Goal: Information Seeking & Learning: Find specific fact

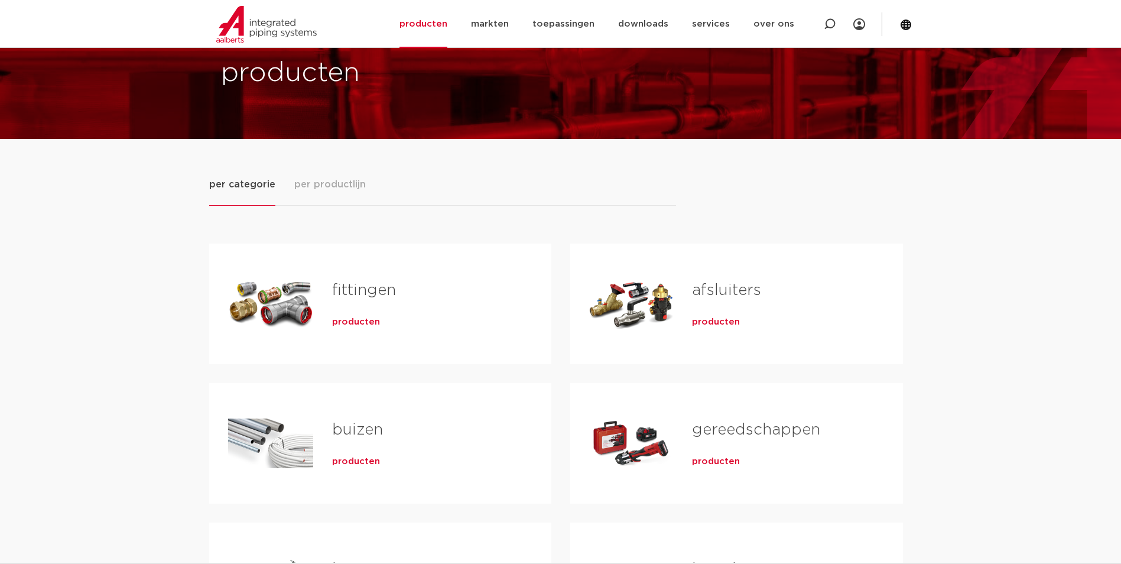
scroll to position [177, 0]
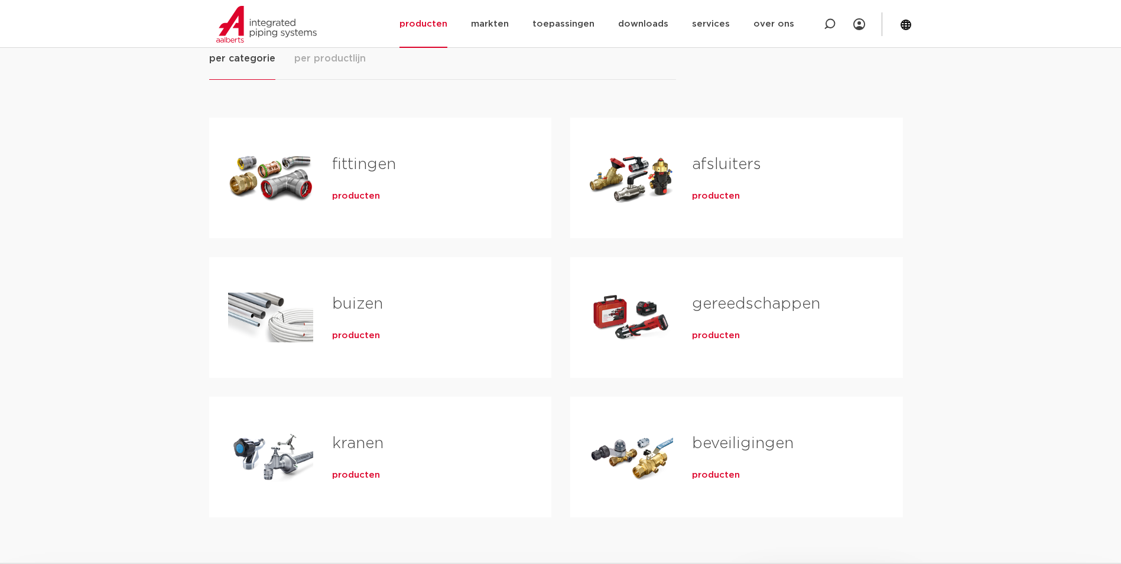
click at [338, 199] on span "producten" at bounding box center [356, 196] width 48 height 12
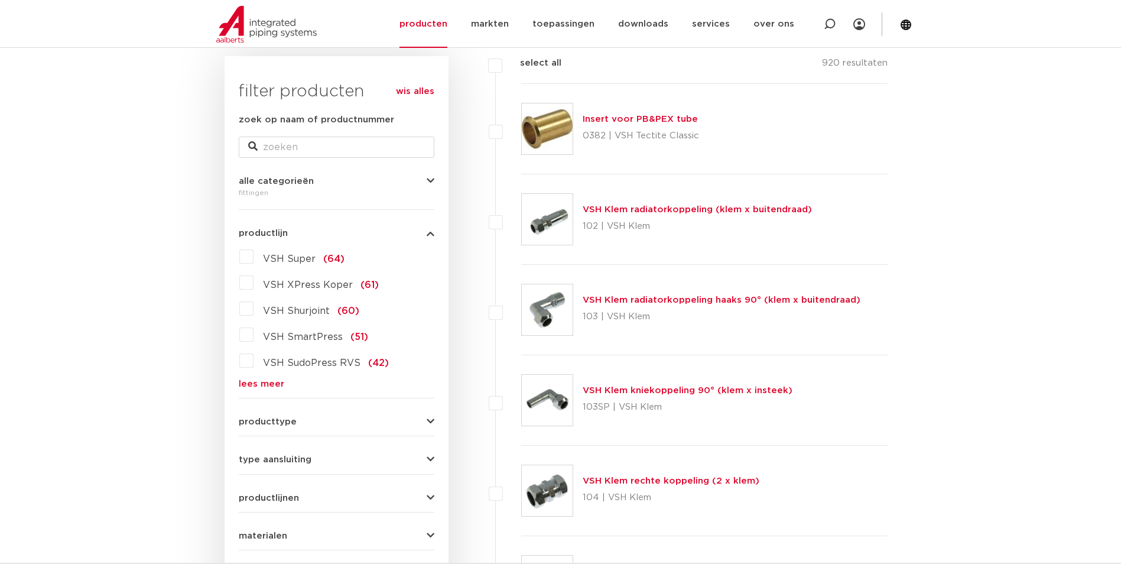
scroll to position [236, 0]
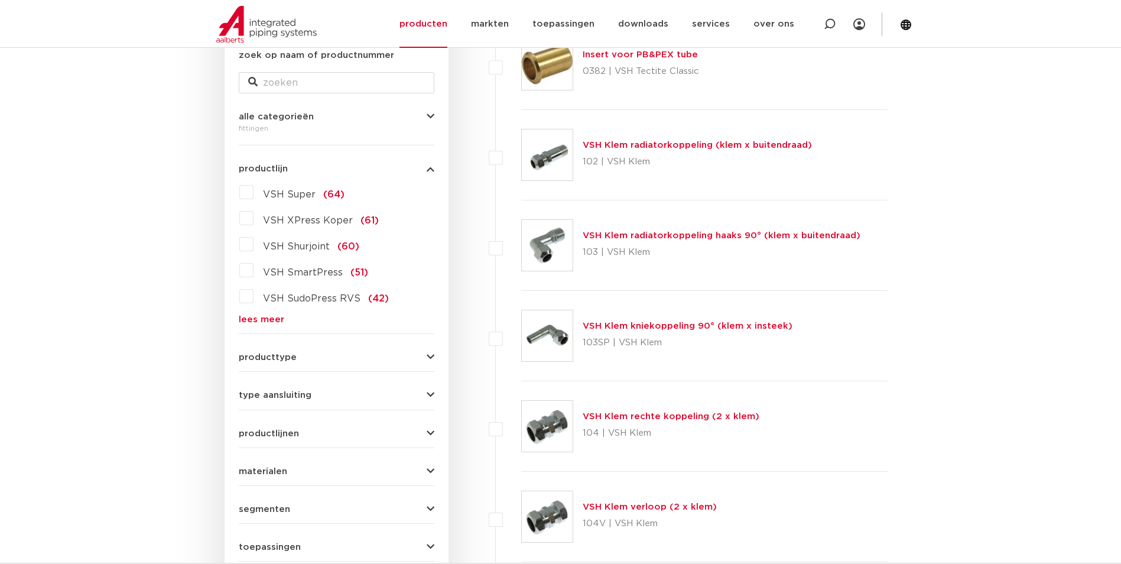
click at [245, 362] on form "zoek op naam of productnummer alle categorieën fittingen fittingen afsluiters b…" at bounding box center [337, 323] width 196 height 551
click at [263, 358] on span "producttype" at bounding box center [268, 357] width 58 height 9
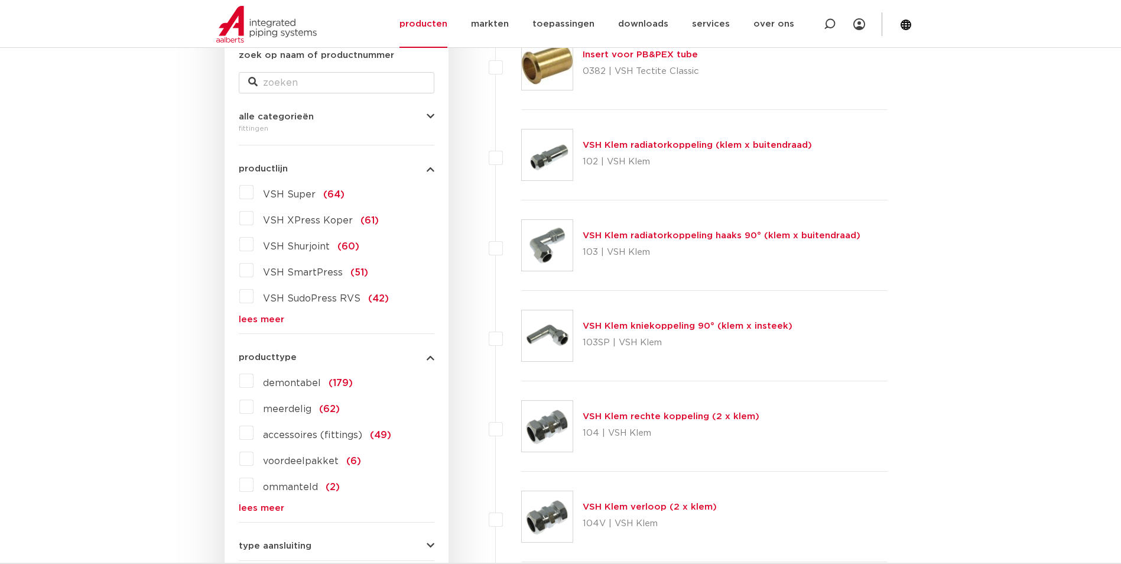
click at [263, 358] on span "producttype" at bounding box center [268, 357] width 58 height 9
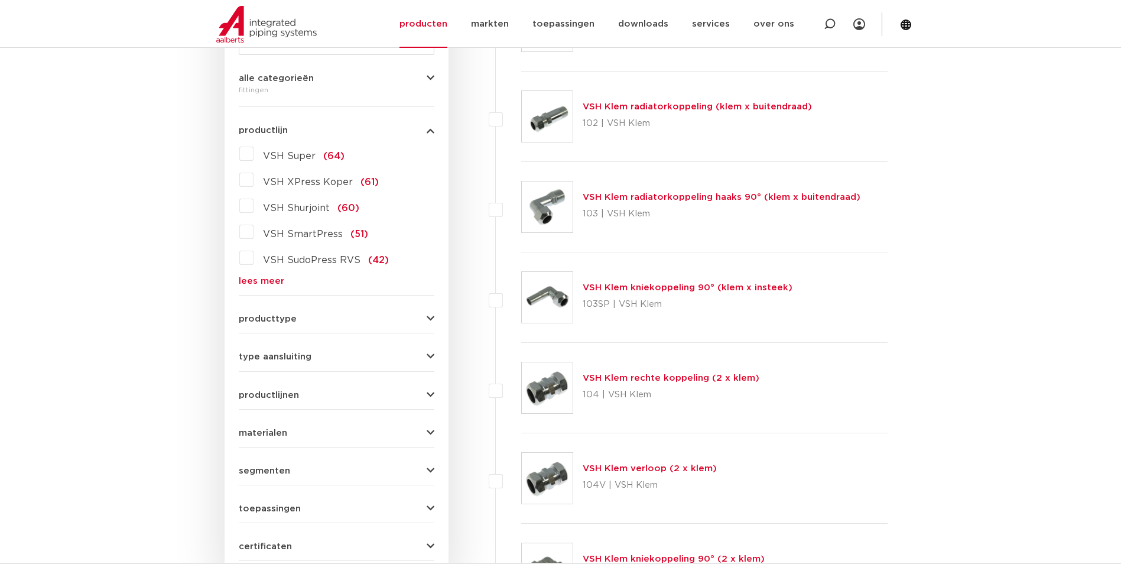
scroll to position [296, 0]
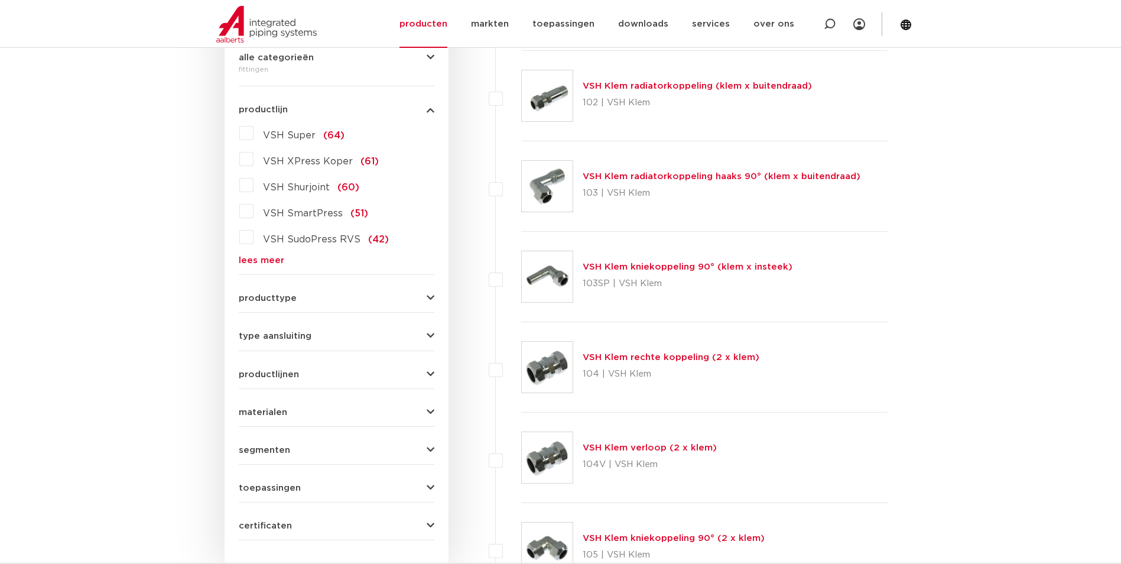
click at [269, 335] on span "type aansluiting" at bounding box center [275, 336] width 73 height 9
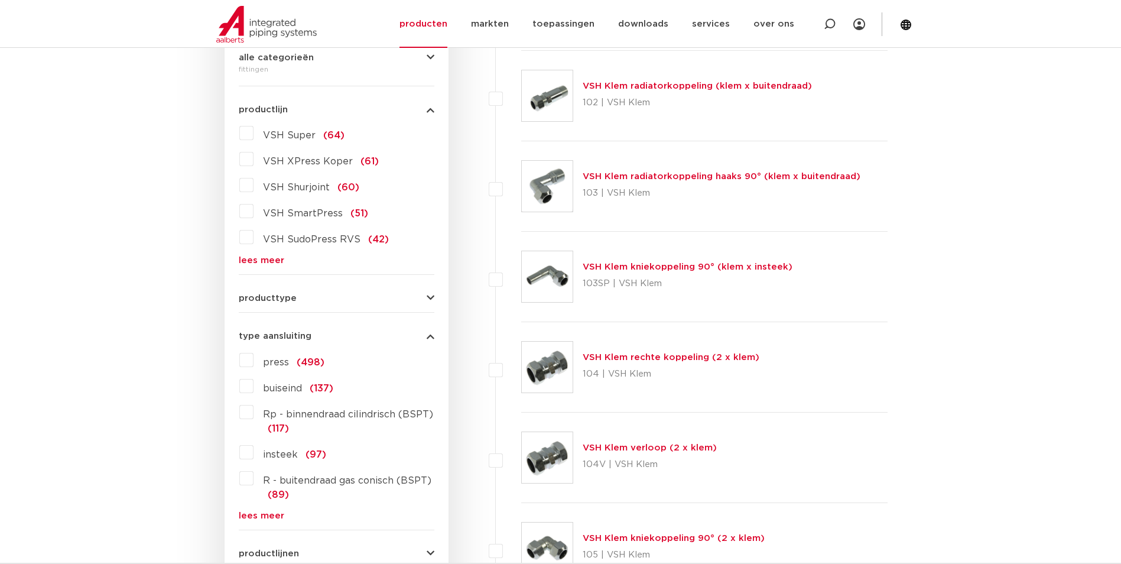
click at [265, 517] on link "lees meer" at bounding box center [337, 515] width 196 height 9
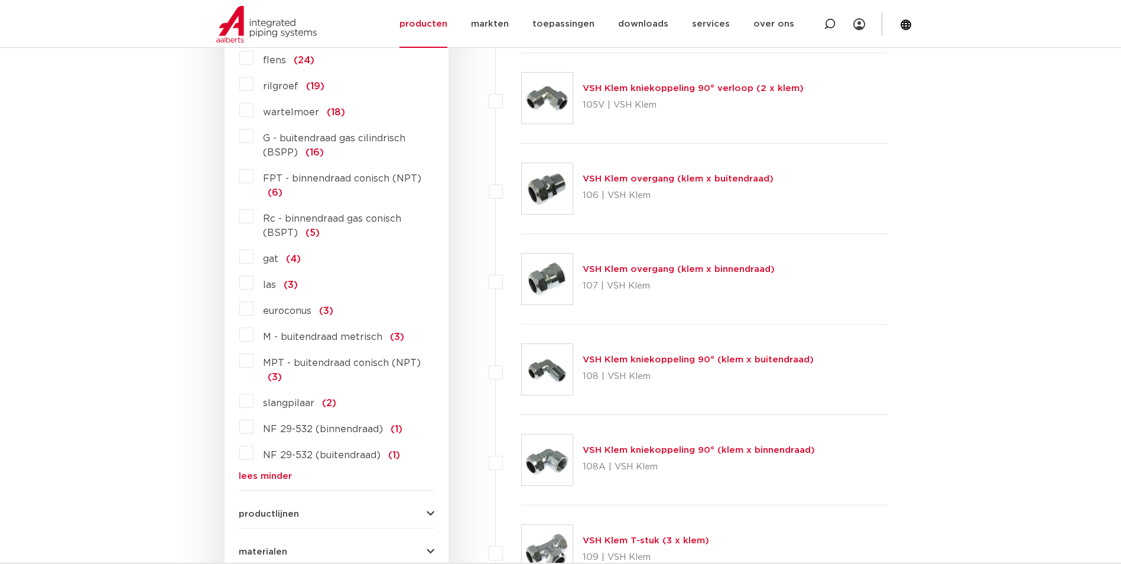
scroll to position [946, 0]
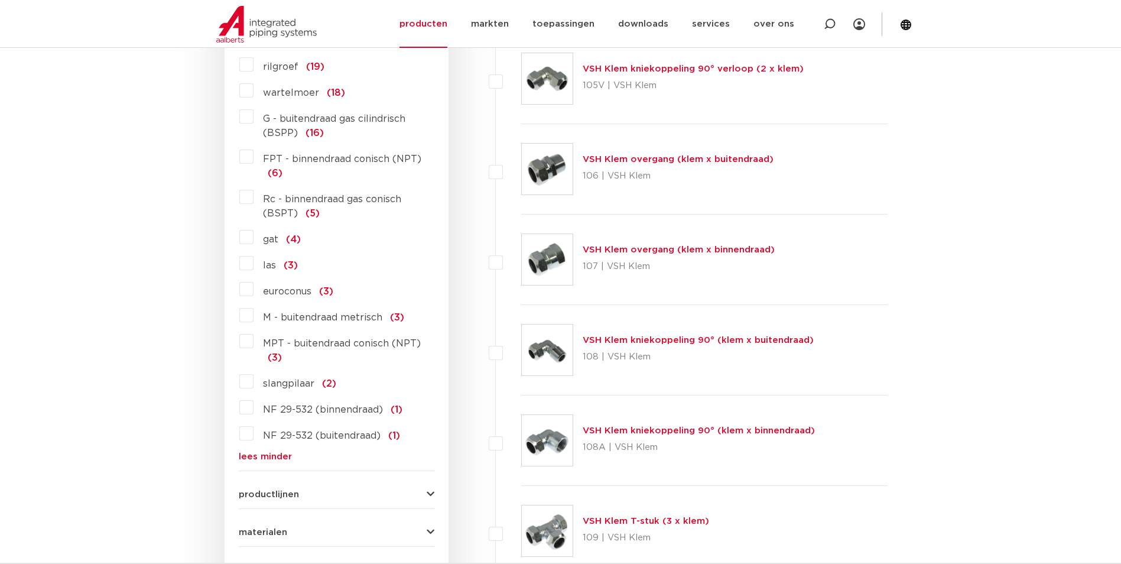
click at [254, 437] on label "NF 29-532 (buitendraad) (1)" at bounding box center [327, 433] width 147 height 19
click at [0, 0] on input "NF 29-532 (buitendraad) (1)" at bounding box center [0, 0] width 0 height 0
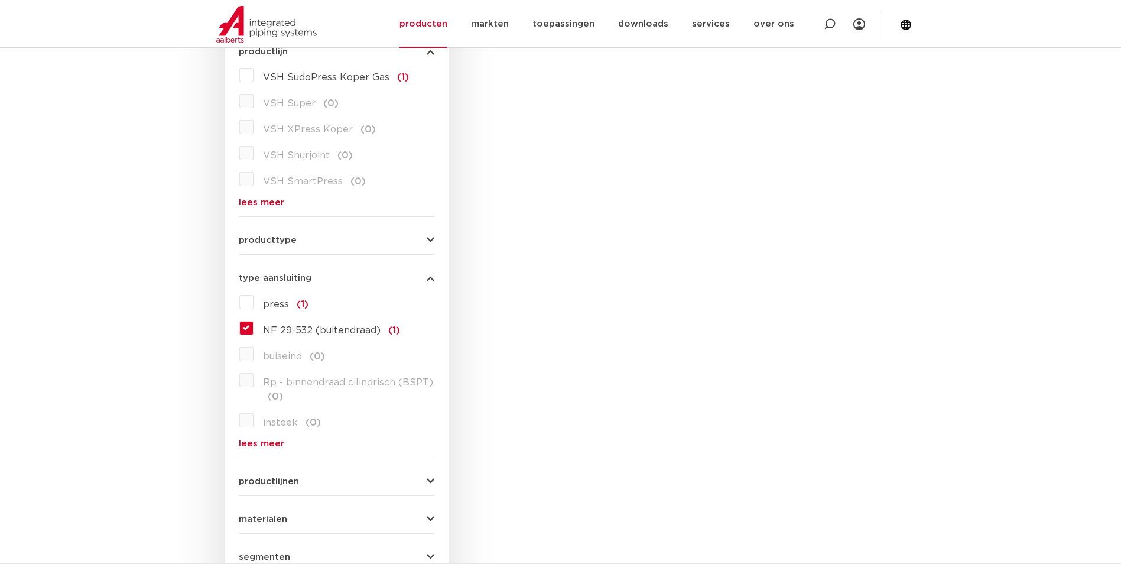
scroll to position [355, 0]
click at [254, 324] on label "NF 29-532 (buitendraad) (1)" at bounding box center [327, 326] width 147 height 19
click at [0, 0] on input "NF 29-532 (buitendraad) (1)" at bounding box center [0, 0] width 0 height 0
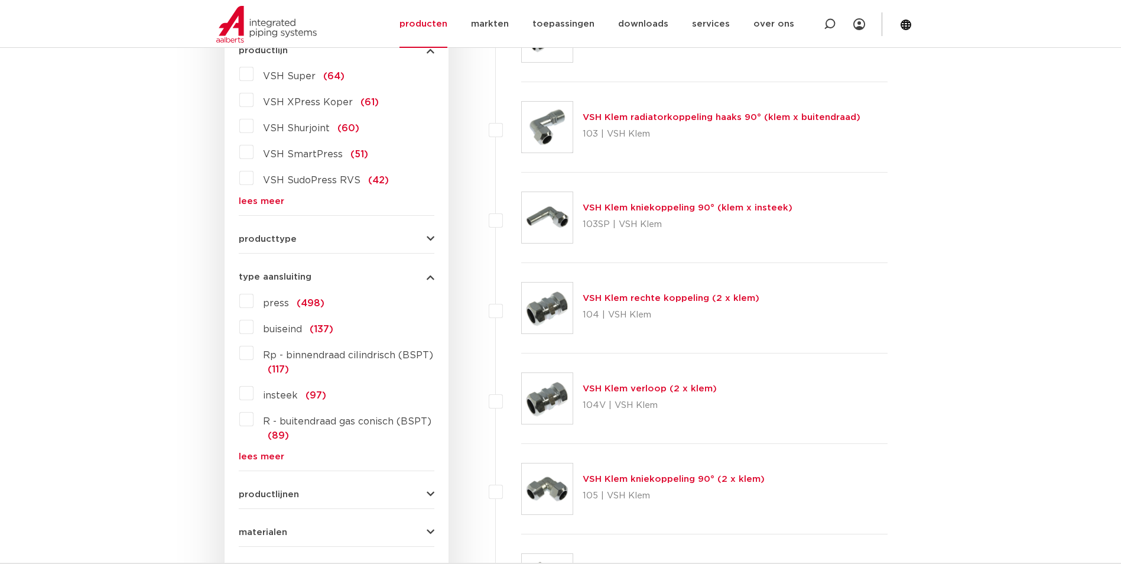
click at [254, 459] on link "lees meer" at bounding box center [337, 456] width 196 height 9
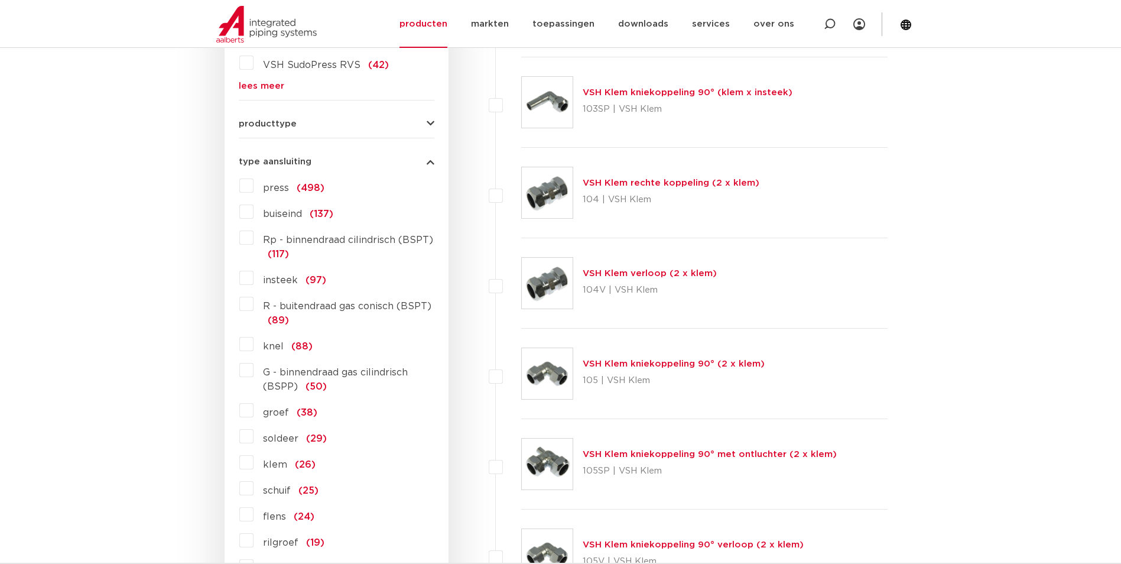
scroll to position [473, 0]
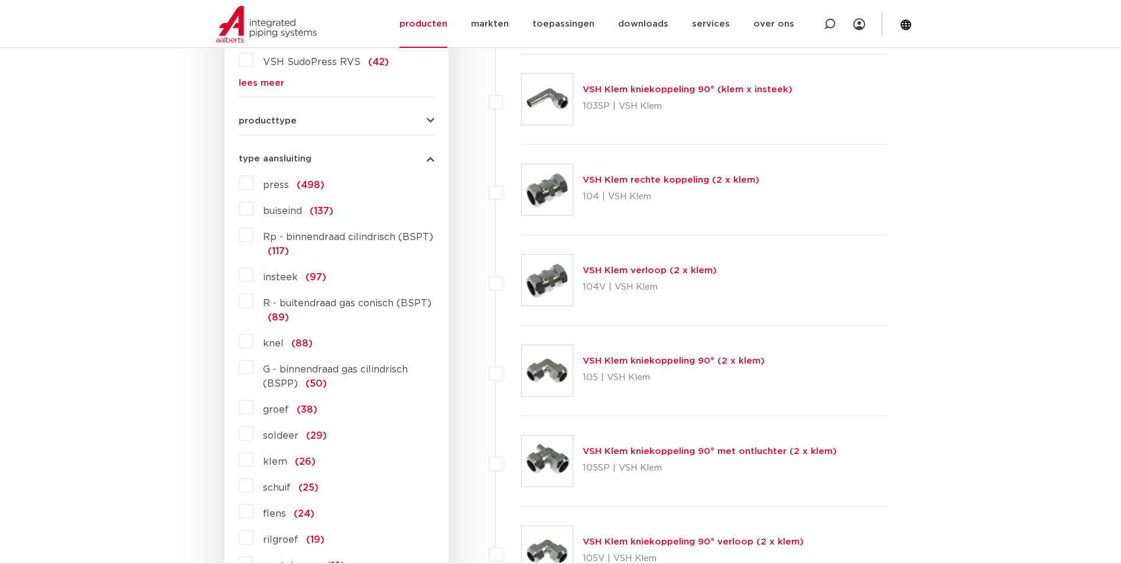
click at [254, 301] on label "R - buitendraad gas conisch (BSPT) (89)" at bounding box center [344, 307] width 181 height 33
click at [0, 0] on input "R - buitendraad gas conisch (BSPT) (89)" at bounding box center [0, 0] width 0 height 0
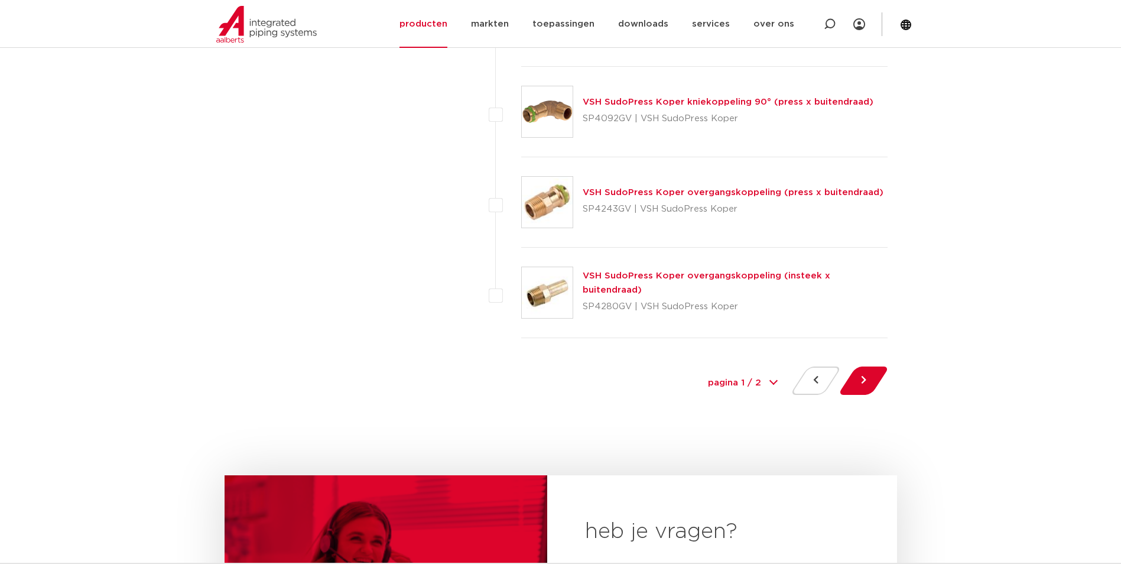
scroll to position [5379, 0]
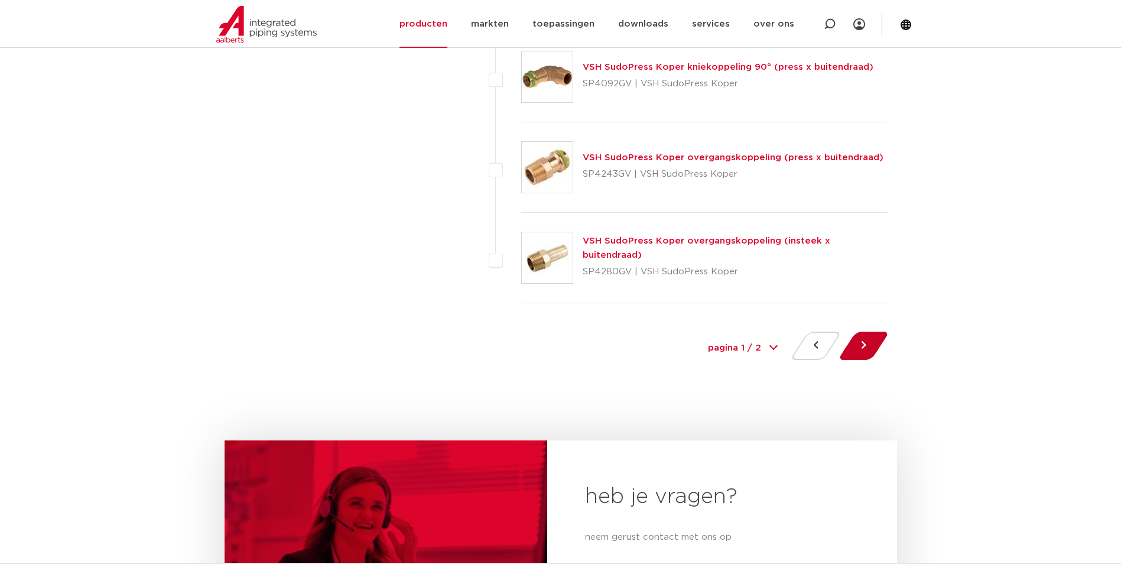
click at [860, 343] on button at bounding box center [864, 346] width 34 height 28
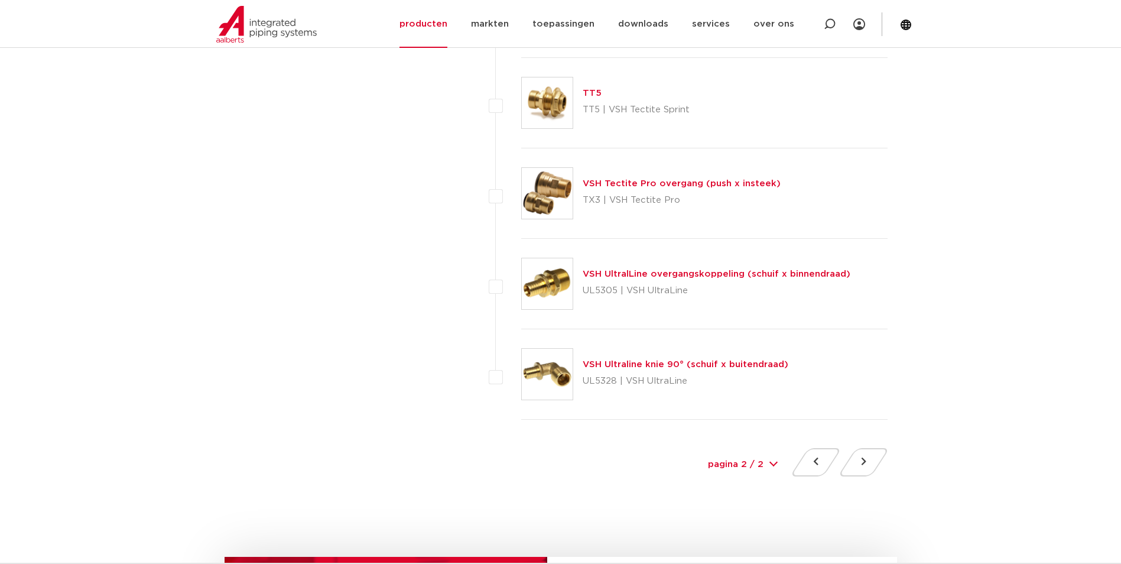
scroll to position [2483, 0]
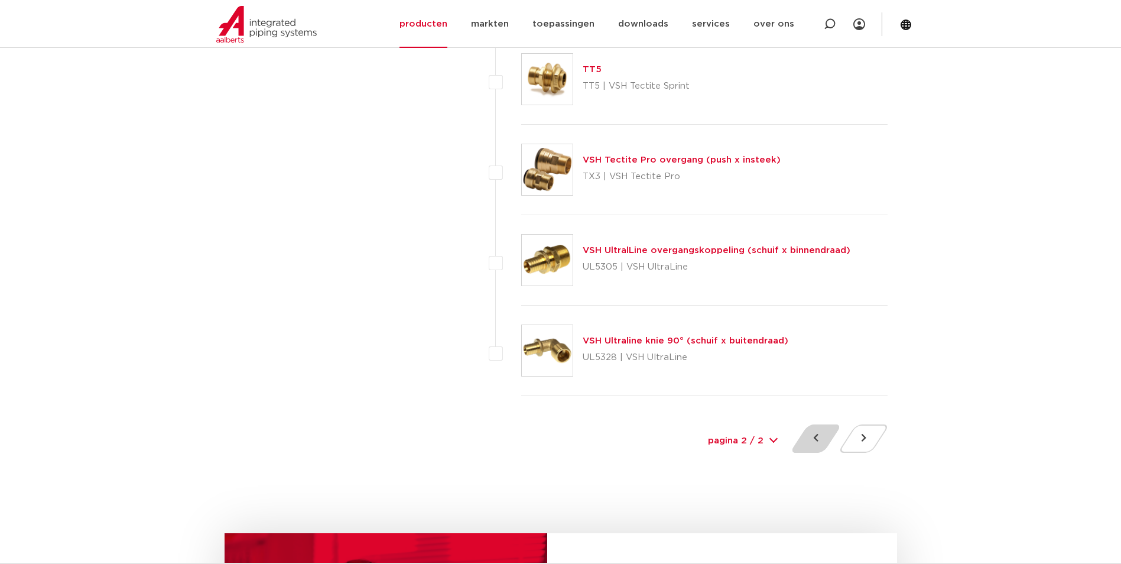
click at [805, 446] on button at bounding box center [816, 438] width 34 height 28
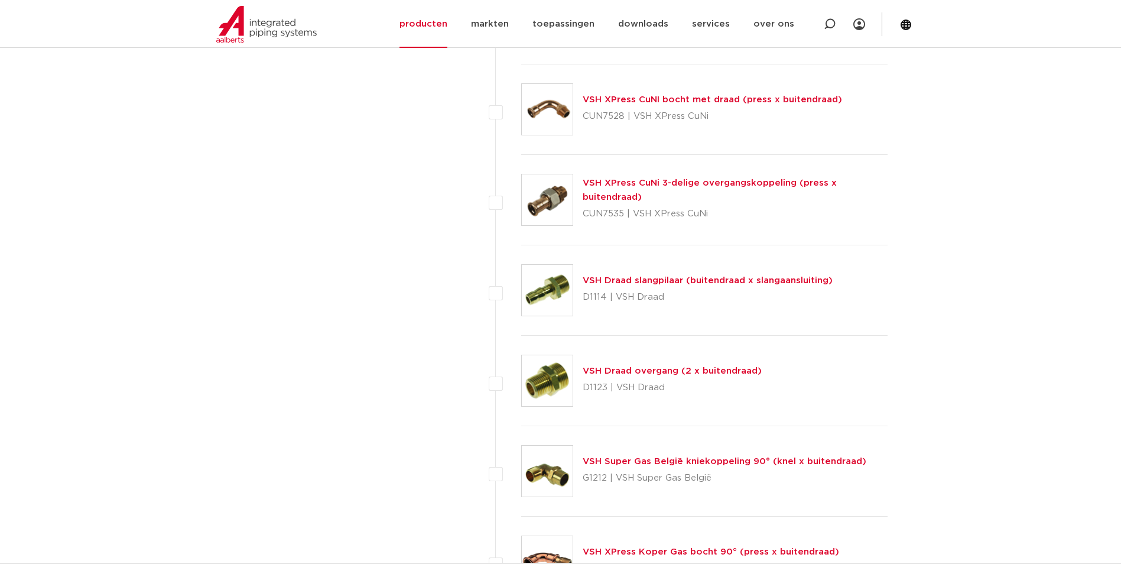
scroll to position [2660, 0]
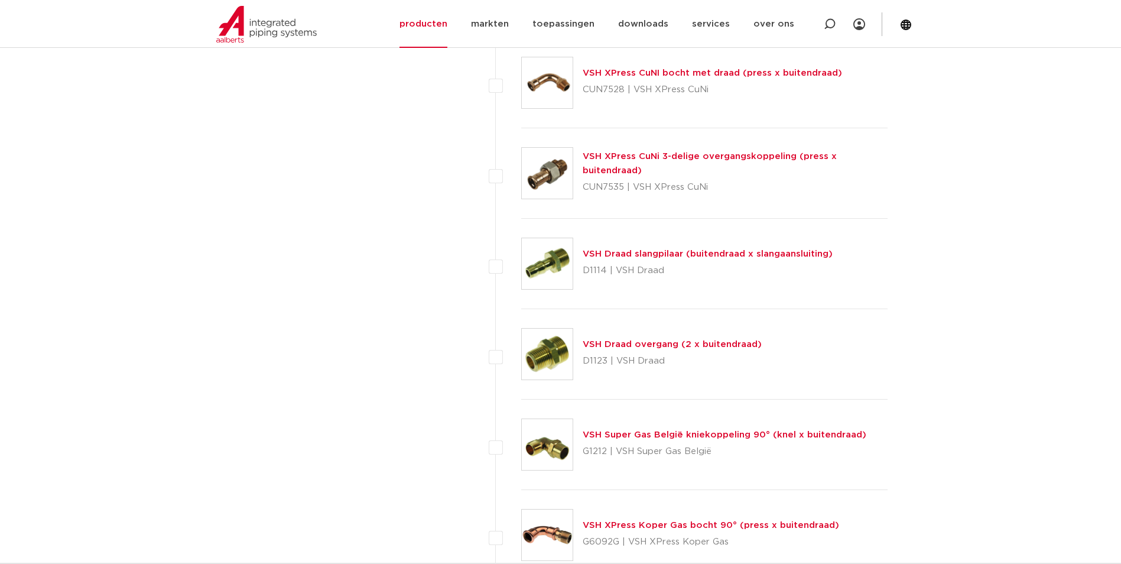
click at [615, 345] on link "VSH Draad overgang (2 x buitendraad)" at bounding box center [672, 344] width 179 height 9
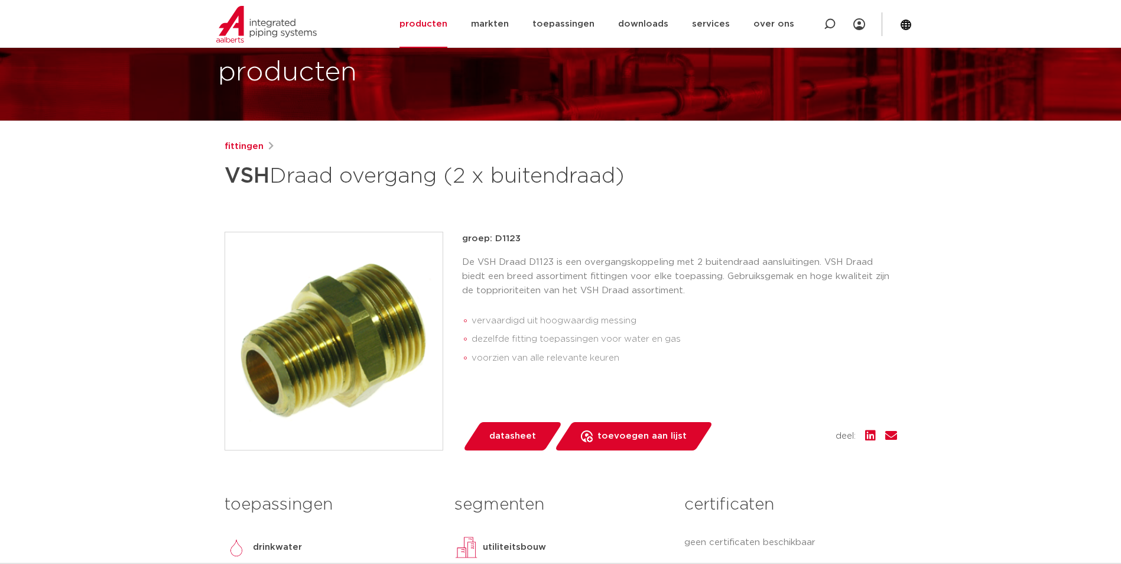
scroll to position [59, 0]
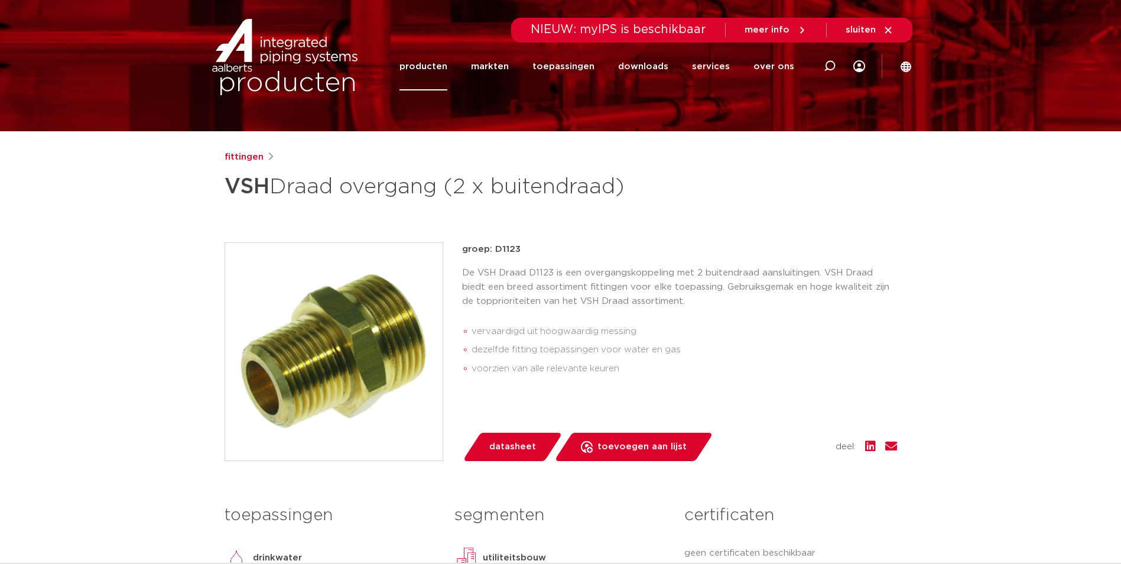
click at [436, 67] on link "producten" at bounding box center [424, 67] width 48 height 48
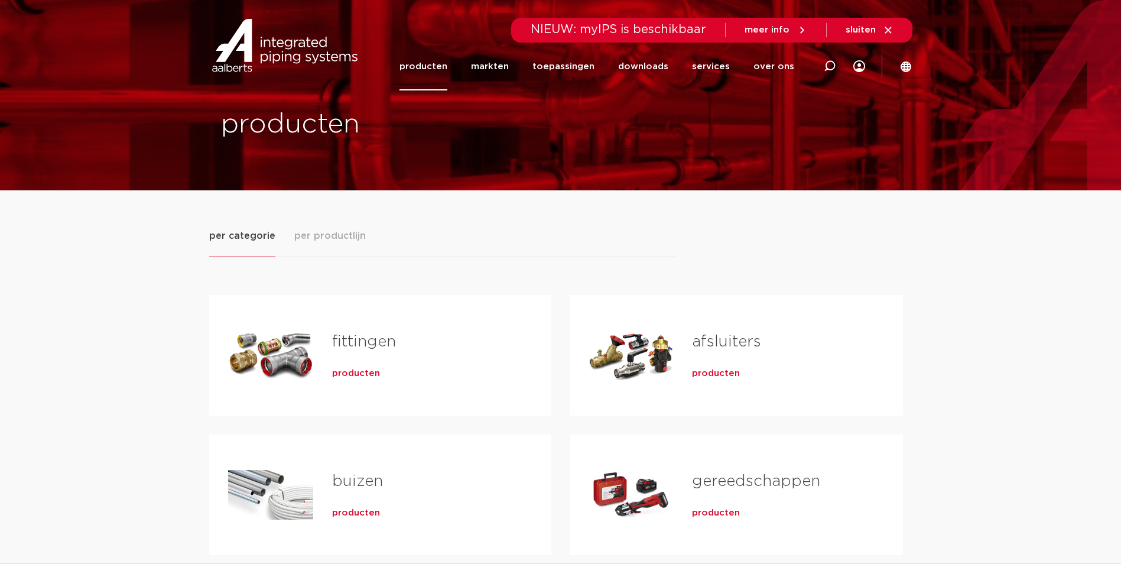
click at [352, 370] on span "producten" at bounding box center [356, 374] width 48 height 12
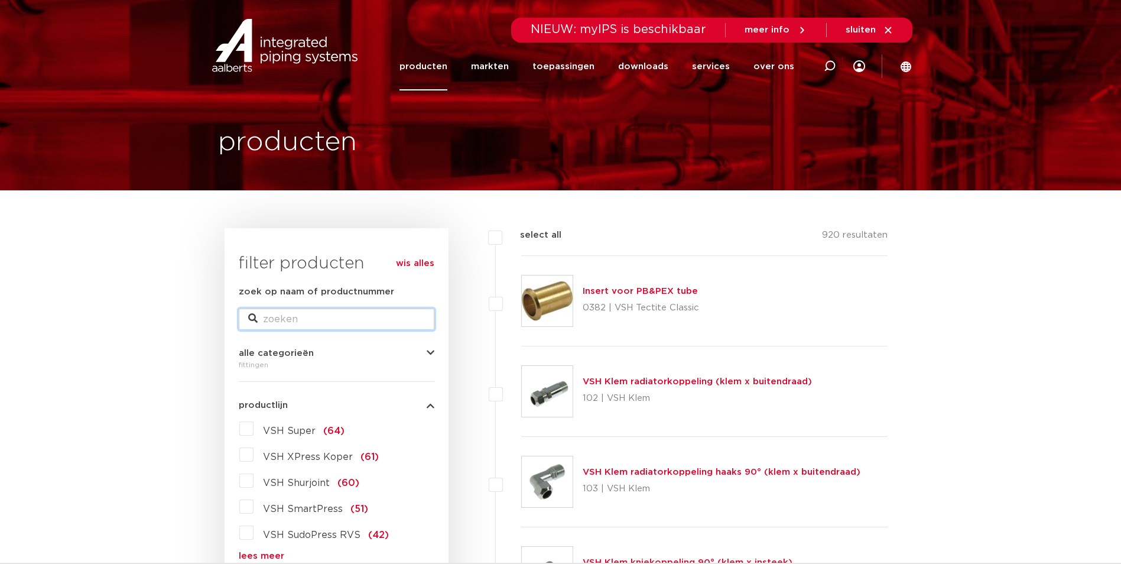
click at [311, 323] on input "zoek op naam of productnummer" at bounding box center [337, 319] width 196 height 21
type input "NIPPEL"
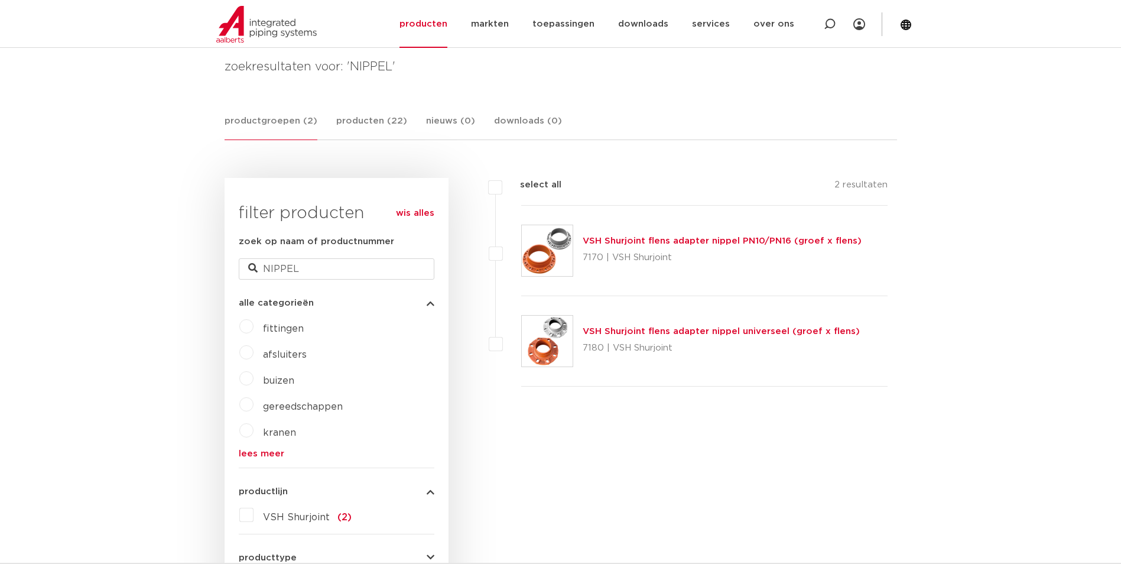
scroll to position [177, 0]
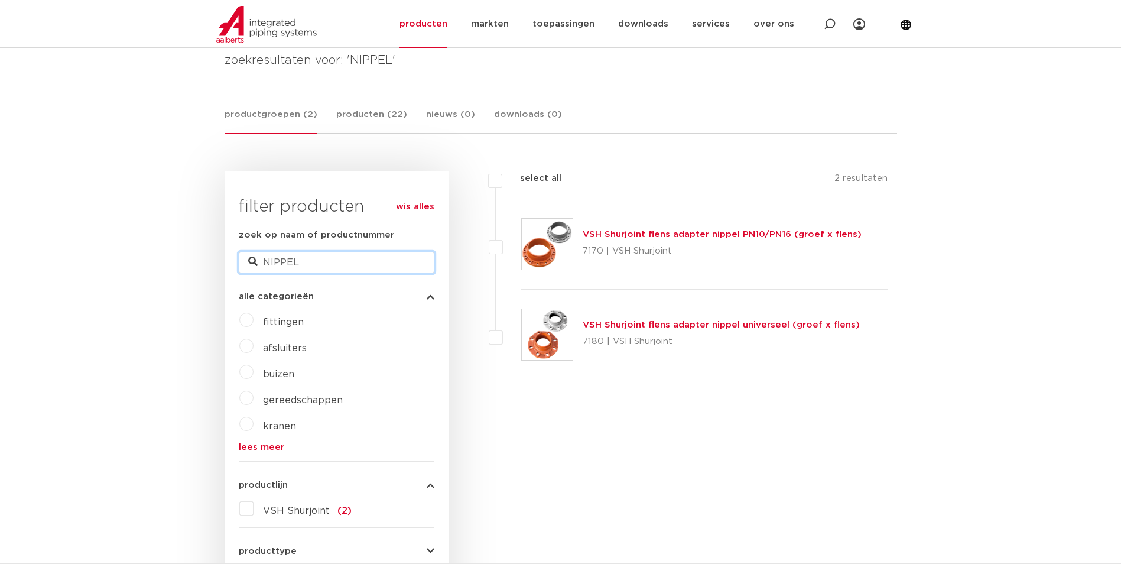
drag, startPoint x: 310, startPoint y: 262, endPoint x: 247, endPoint y: 264, distance: 63.3
click at [247, 264] on input "NIPPEL" at bounding box center [337, 262] width 196 height 21
click at [268, 450] on link "lees meer" at bounding box center [337, 447] width 196 height 9
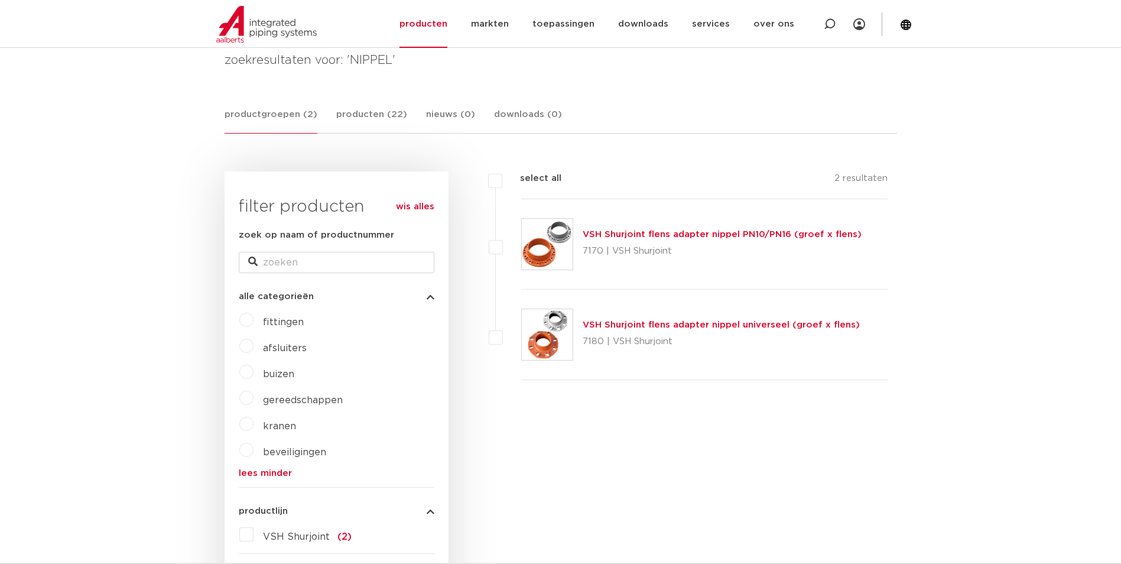
click at [254, 318] on label "fittingen" at bounding box center [279, 319] width 50 height 19
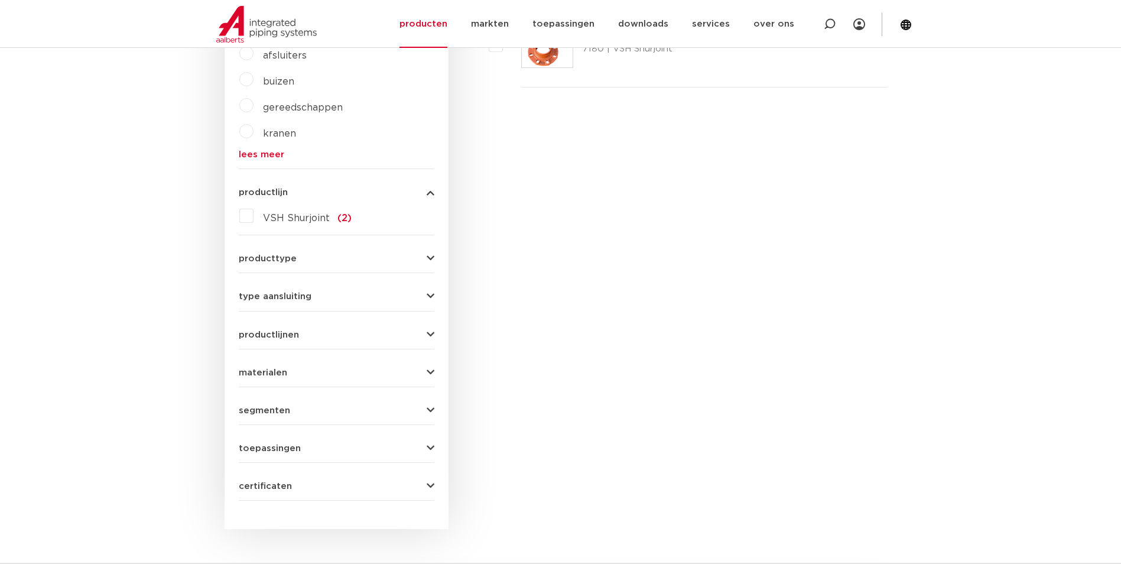
scroll to position [473, 0]
click at [270, 446] on span "toepassingen" at bounding box center [270, 445] width 62 height 9
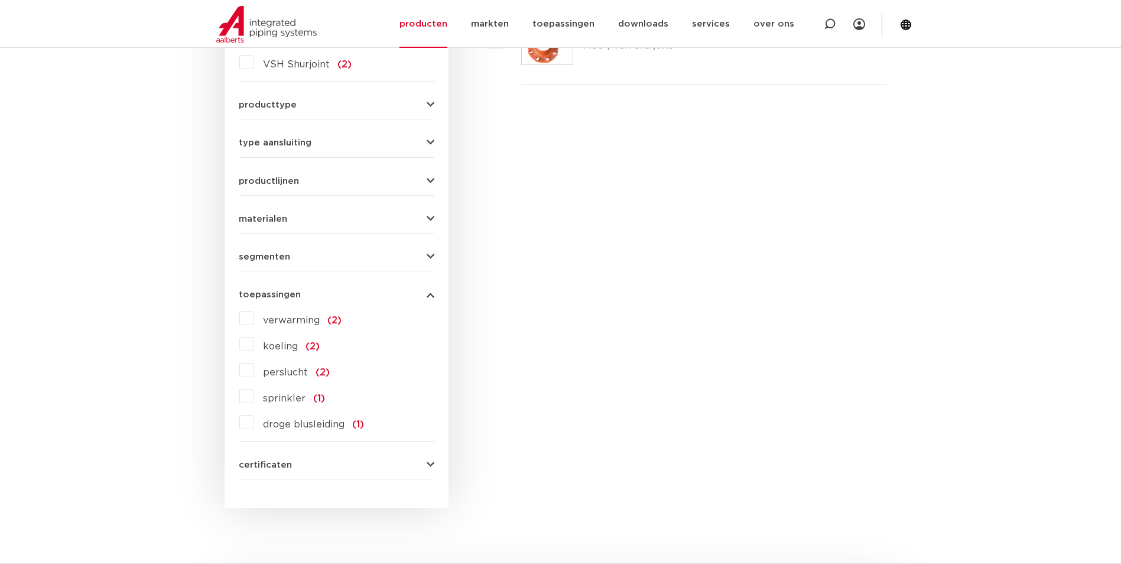
click at [254, 315] on label "verwarming (2)" at bounding box center [298, 318] width 88 height 19
click at [0, 0] on input "verwarming (2)" at bounding box center [0, 0] width 0 height 0
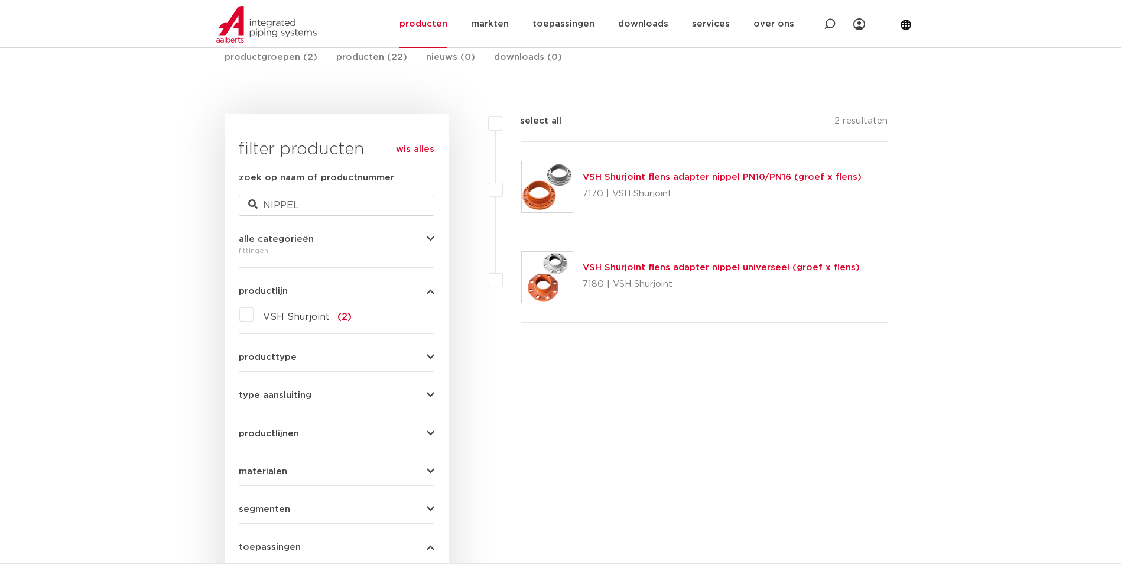
scroll to position [177, 0]
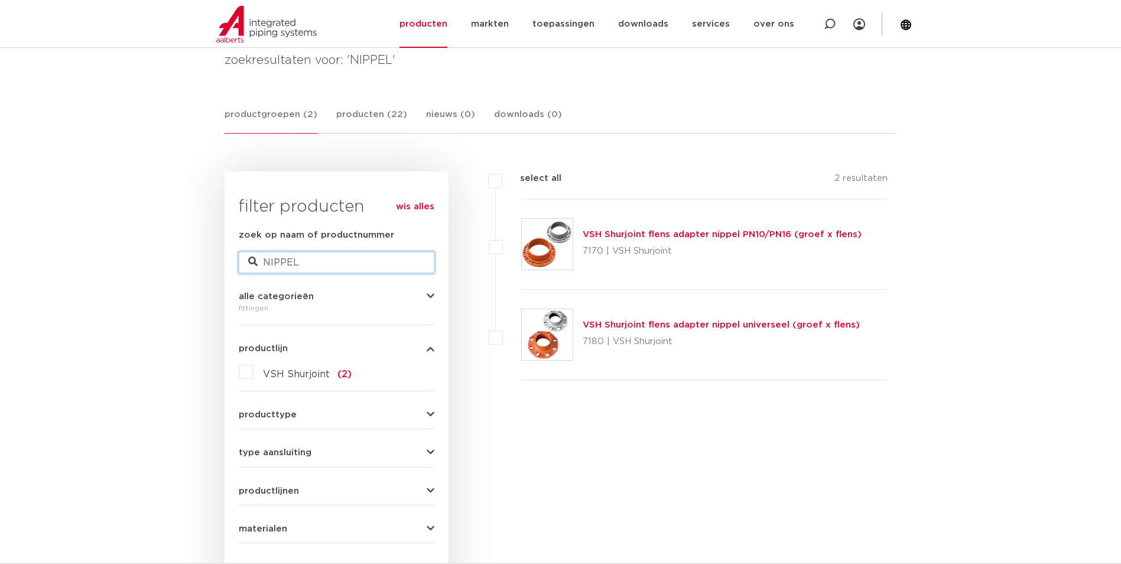
drag, startPoint x: 306, startPoint y: 259, endPoint x: 245, endPoint y: 262, distance: 61.0
click at [247, 262] on input "NIPPEL" at bounding box center [337, 262] width 196 height 21
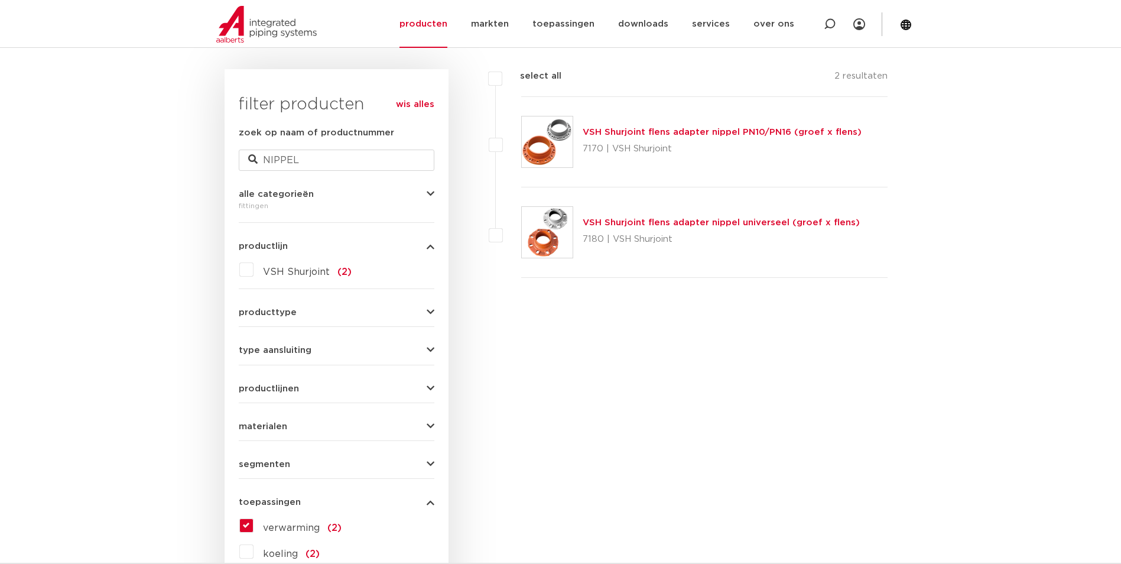
scroll to position [296, 0]
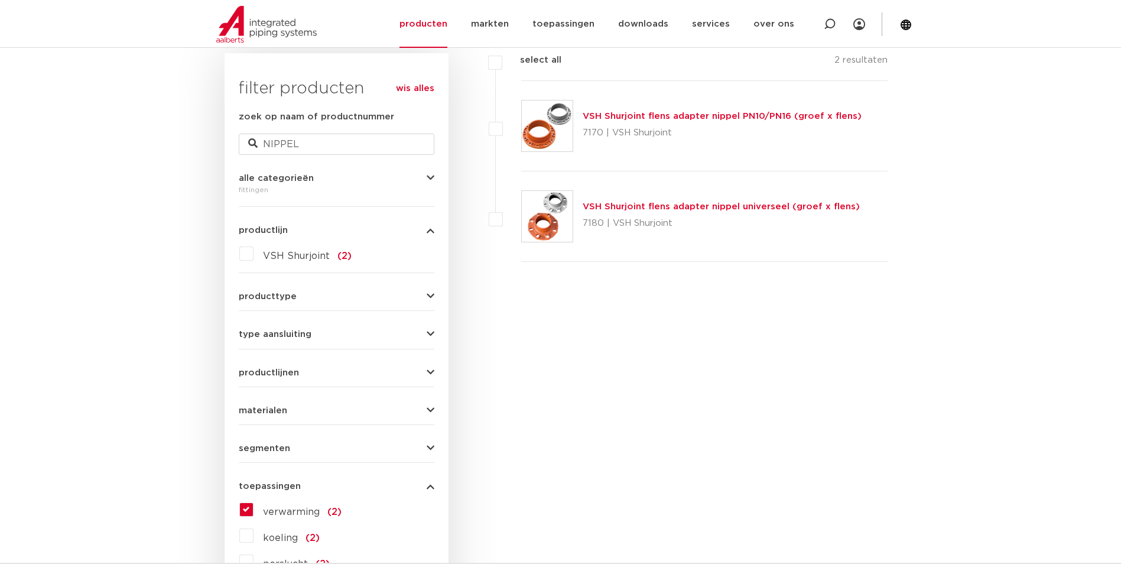
click at [375, 293] on button "producttype" at bounding box center [337, 296] width 196 height 9
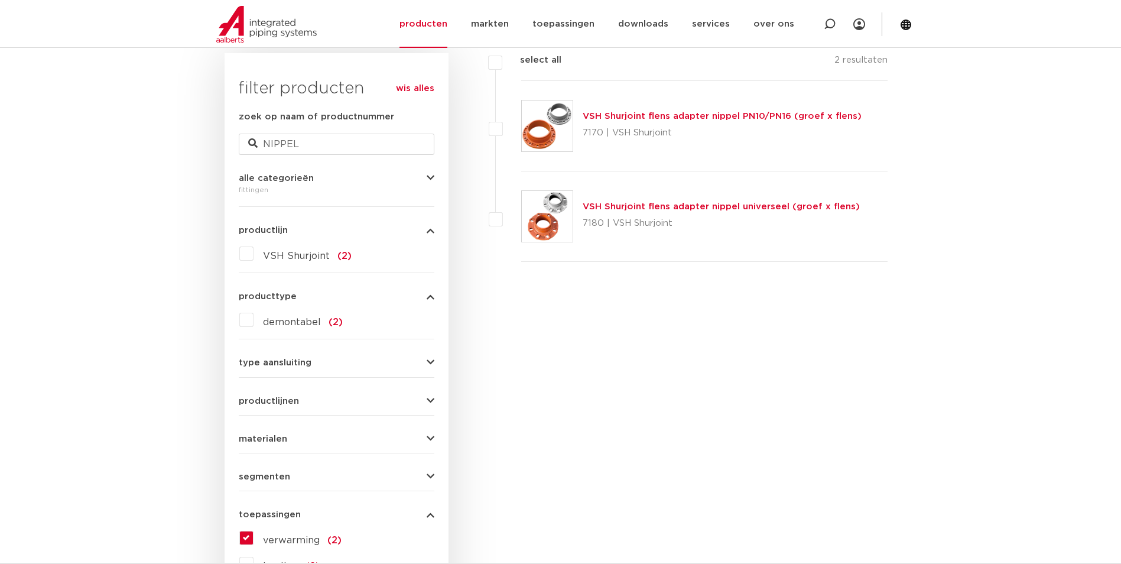
click at [424, 369] on form "zoek op naam of productnummer NIPPEL alle categorieën fittingen fittingen afslu…" at bounding box center [337, 404] width 196 height 589
click at [423, 362] on button "type aansluiting" at bounding box center [337, 362] width 196 height 9
click at [424, 459] on button "productlijnen" at bounding box center [337, 455] width 196 height 9
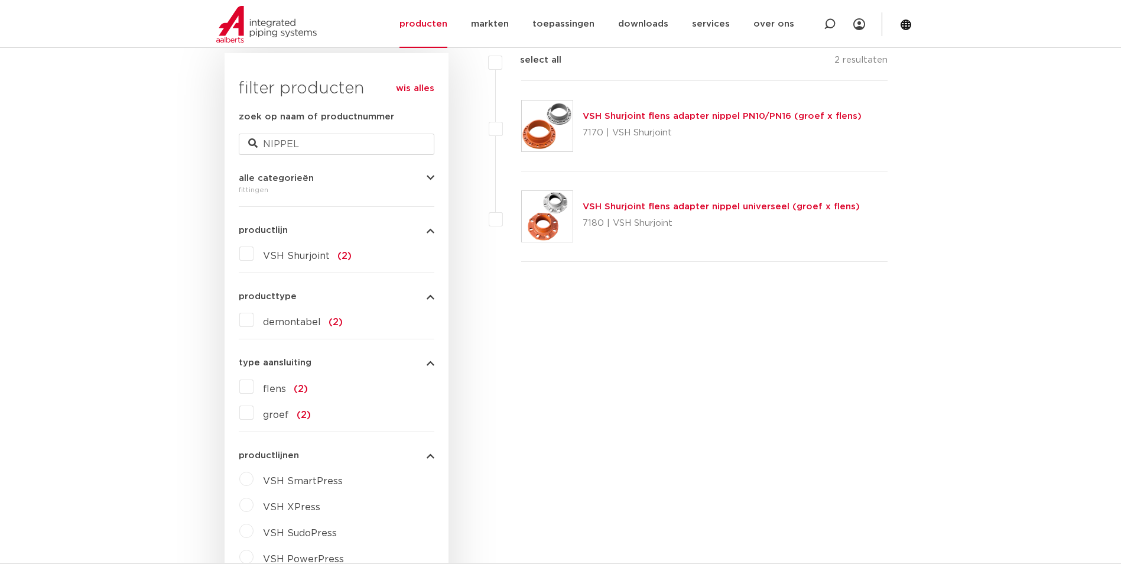
click at [427, 177] on icon "button" at bounding box center [431, 178] width 8 height 9
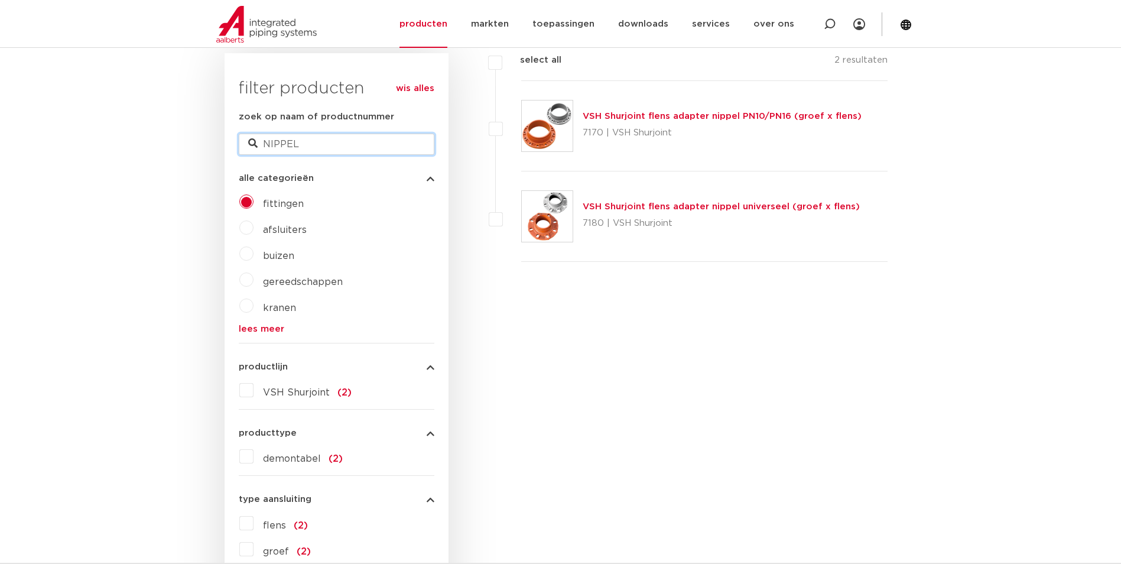
drag, startPoint x: 273, startPoint y: 145, endPoint x: 262, endPoint y: 145, distance: 10.6
click at [262, 145] on input "NIPPEL" at bounding box center [337, 144] width 196 height 21
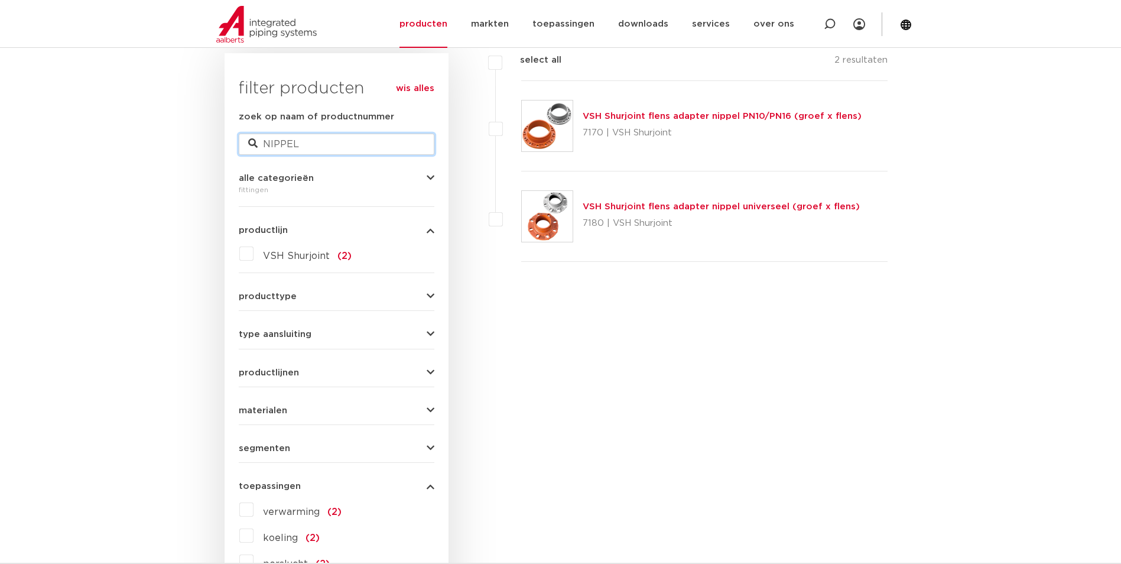
drag, startPoint x: 269, startPoint y: 140, endPoint x: 385, endPoint y: 134, distance: 116.0
click at [385, 134] on input "NIPPEL" at bounding box center [337, 144] width 196 height 21
click at [400, 87] on link "wis alles" at bounding box center [415, 89] width 38 height 14
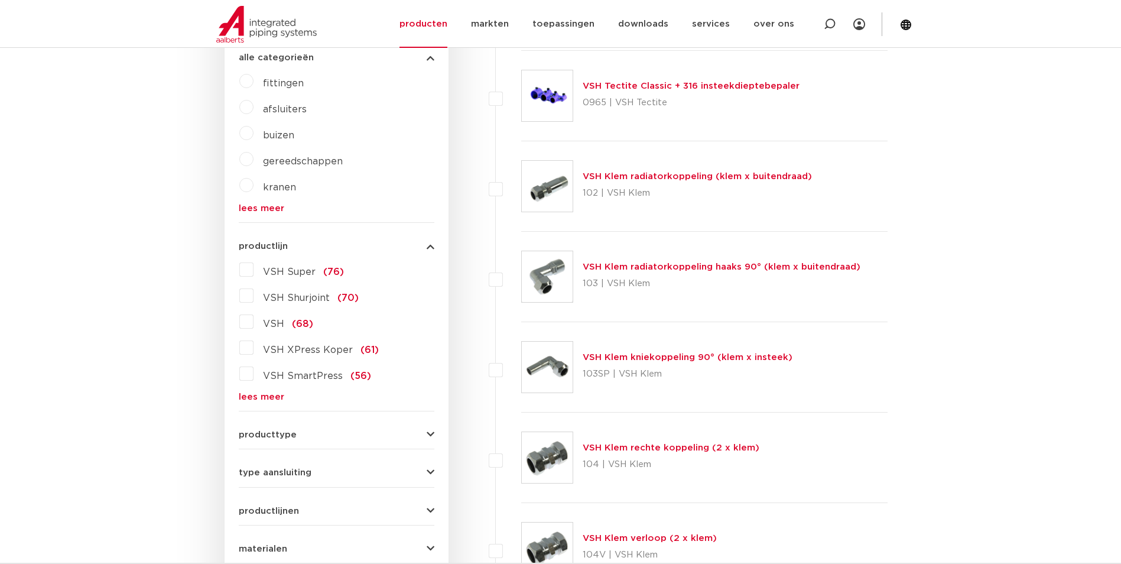
scroll to position [296, 0]
click at [254, 86] on label "fittingen" at bounding box center [279, 81] width 50 height 19
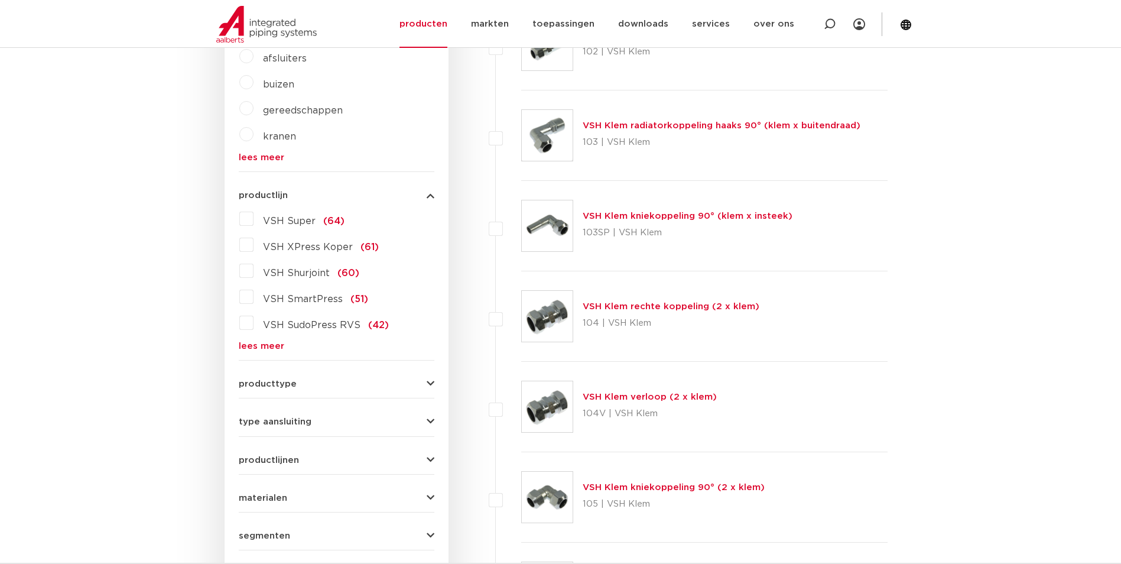
scroll to position [355, 0]
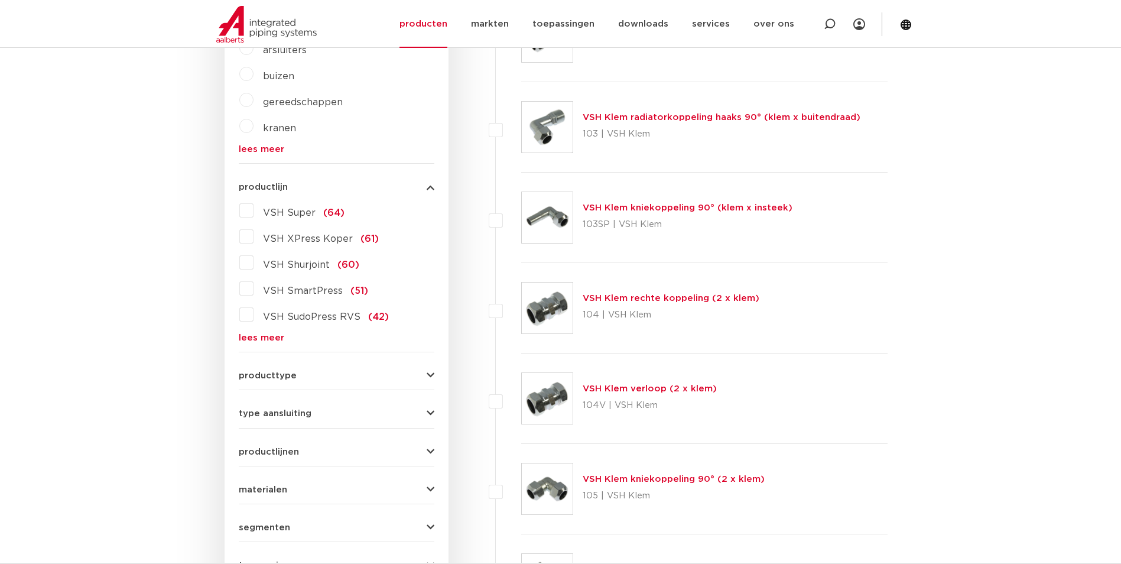
click at [303, 378] on button "producttype" at bounding box center [337, 375] width 196 height 9
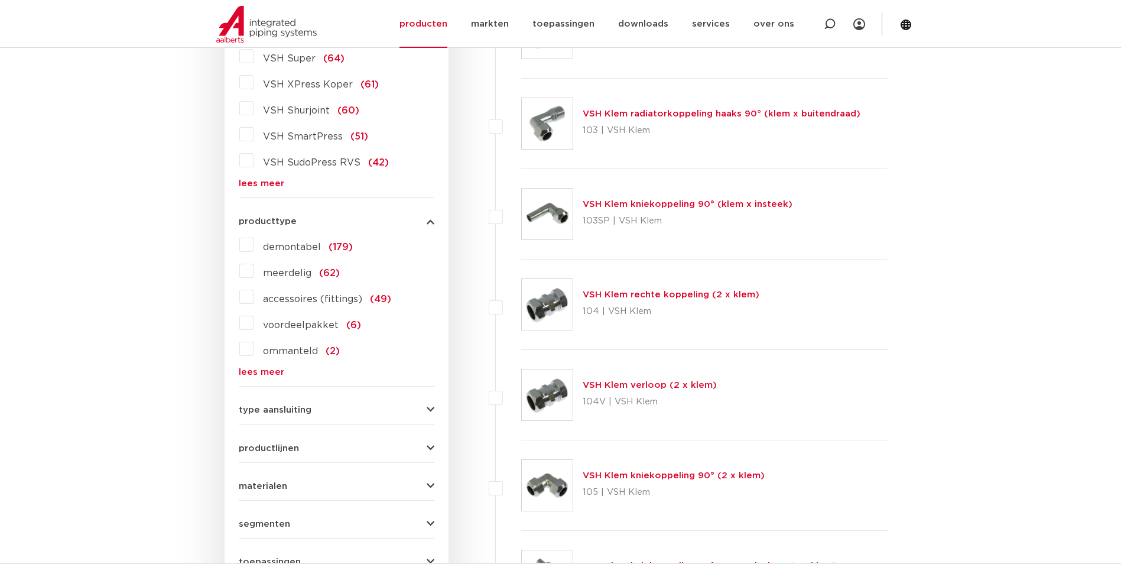
scroll to position [473, 0]
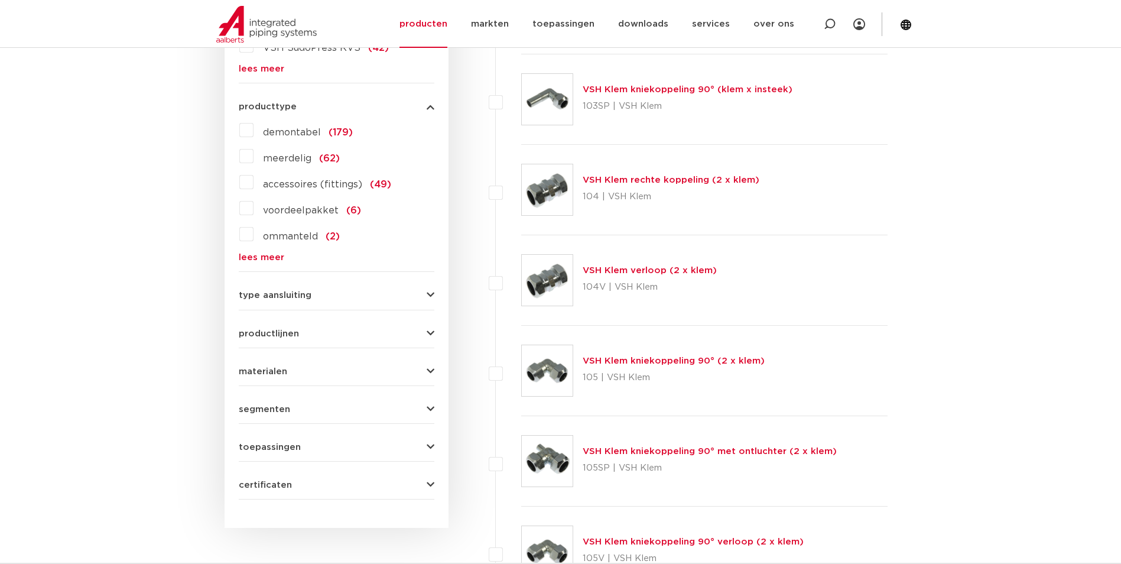
click at [284, 371] on span "materialen" at bounding box center [263, 371] width 48 height 9
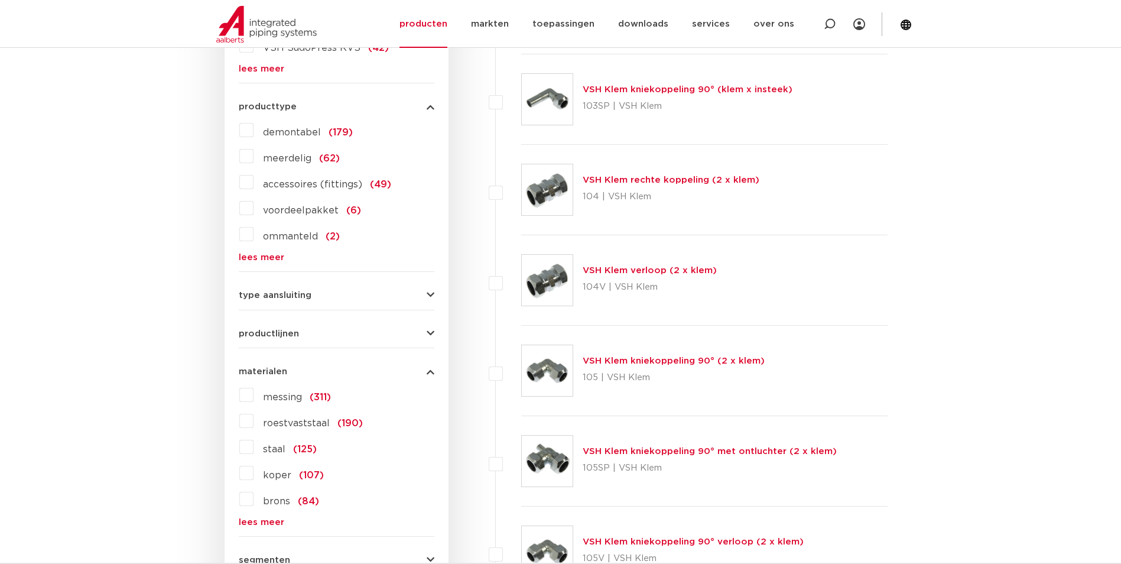
click at [254, 397] on label "messing (311)" at bounding box center [292, 394] width 77 height 19
click at [0, 0] on input "messing (311)" at bounding box center [0, 0] width 0 height 0
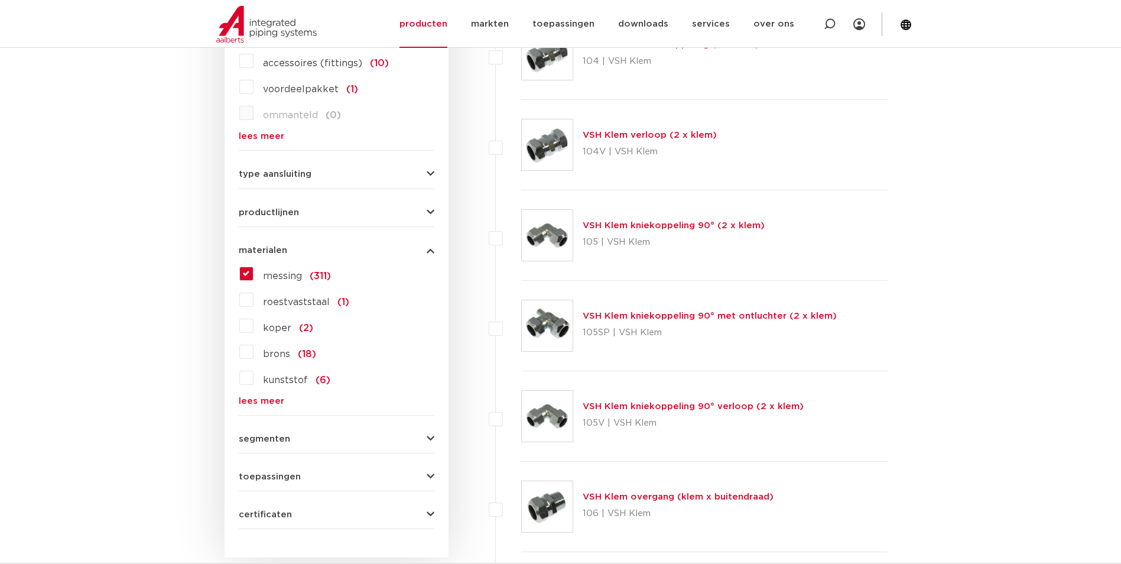
scroll to position [625, 0]
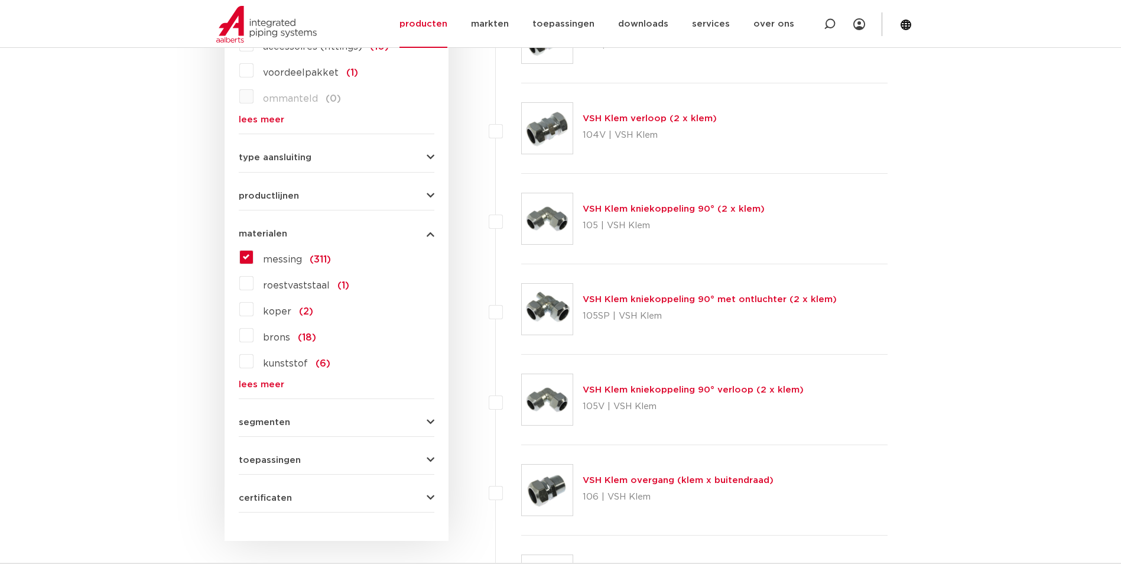
click at [319, 425] on button "segmenten" at bounding box center [337, 422] width 196 height 9
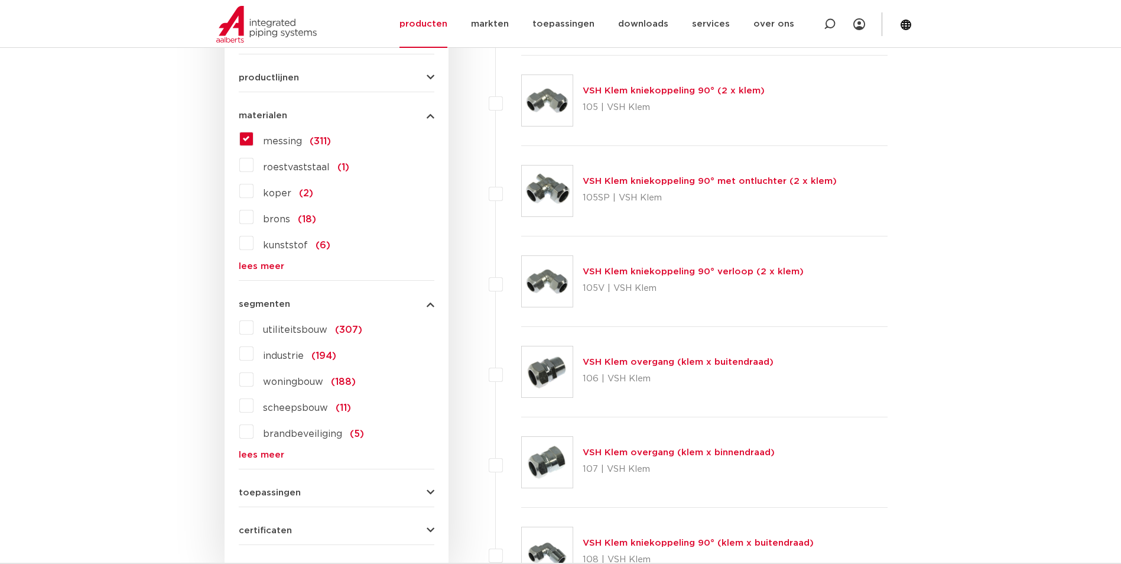
click at [255, 334] on label "utiliteitsbouw (307)" at bounding box center [308, 327] width 109 height 19
click at [0, 0] on input "utiliteitsbouw (307)" at bounding box center [0, 0] width 0 height 0
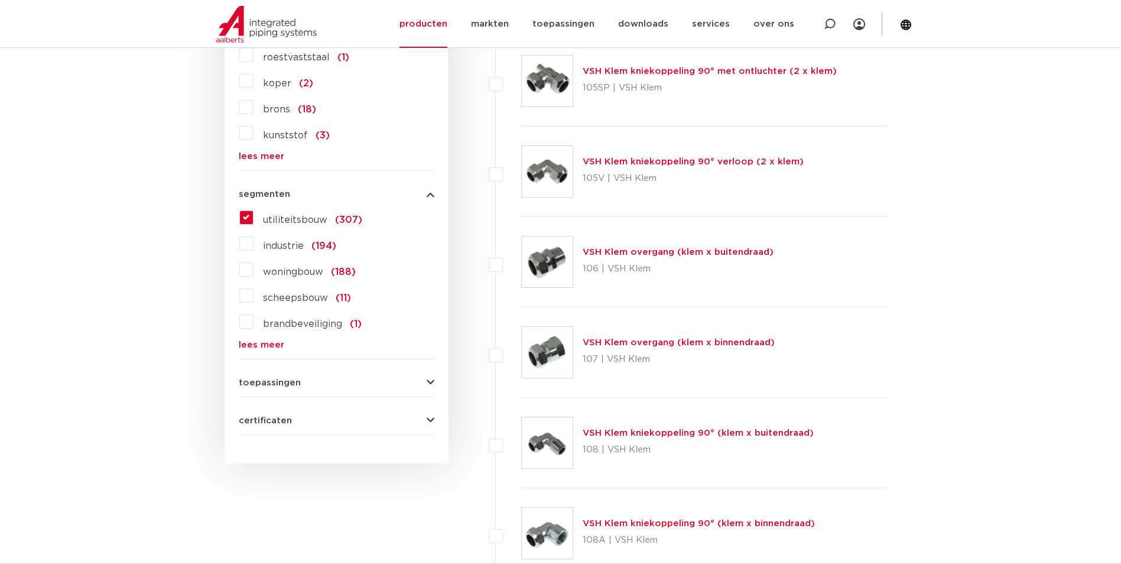
scroll to position [861, 0]
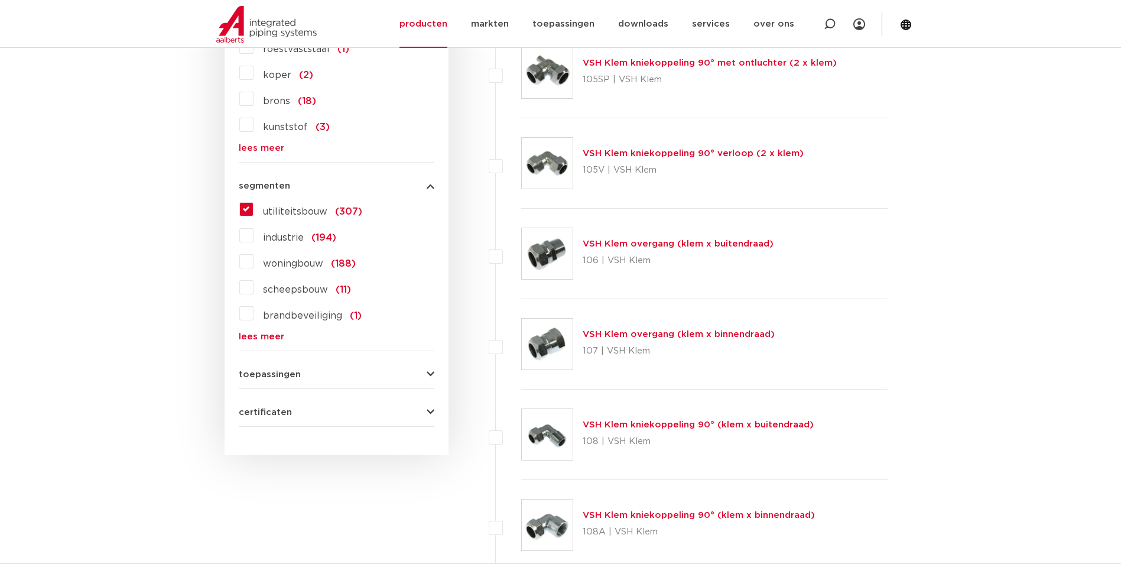
click at [291, 378] on span "toepassingen" at bounding box center [270, 374] width 62 height 9
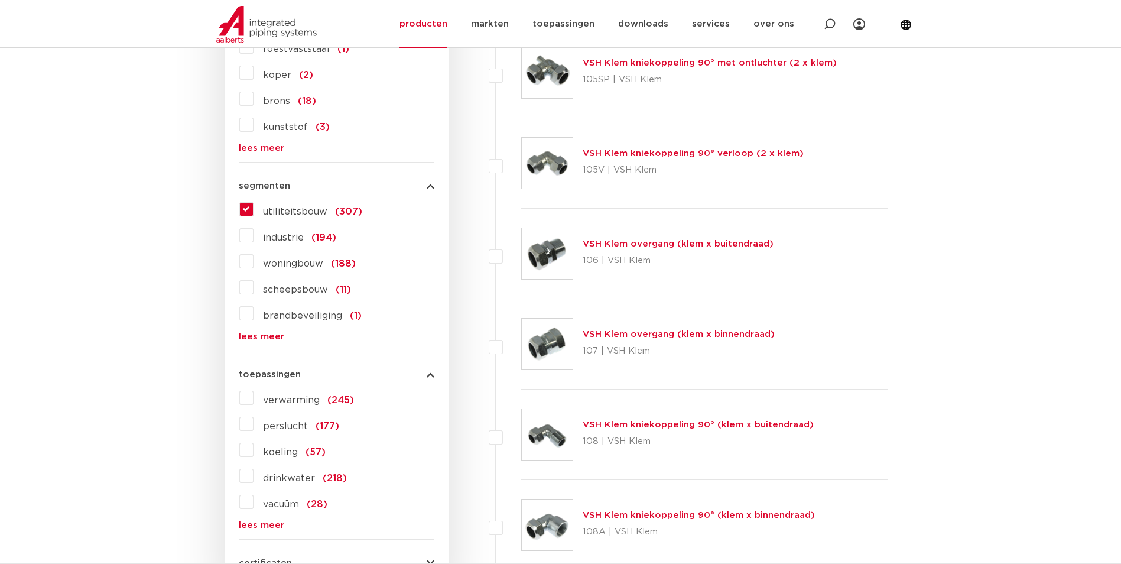
click at [256, 400] on label "verwarming (245)" at bounding box center [304, 397] width 100 height 19
click at [0, 0] on input "verwarming (245)" at bounding box center [0, 0] width 0 height 0
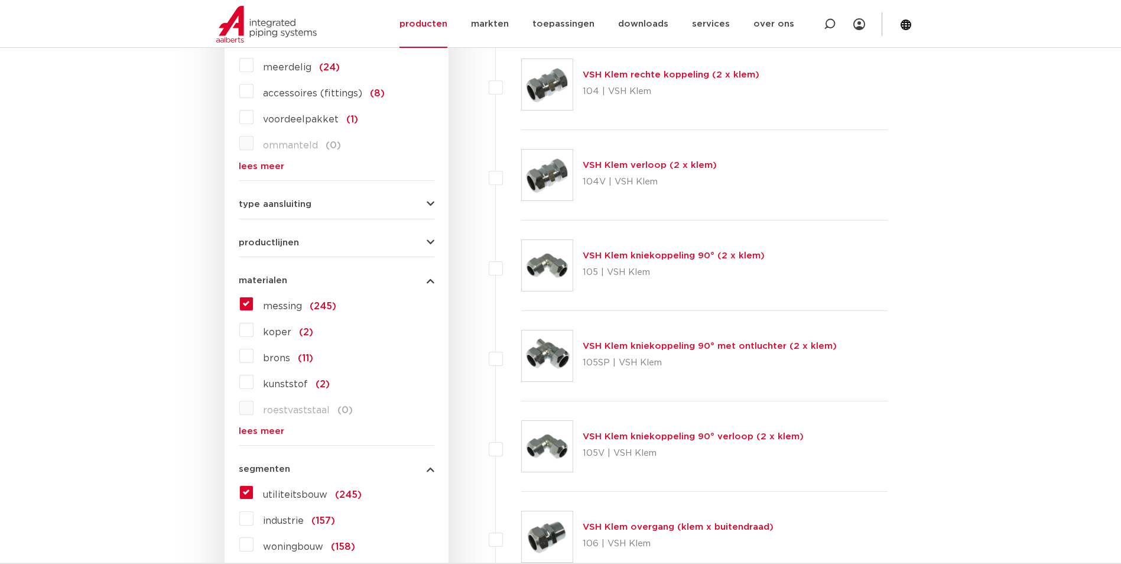
scroll to position [566, 0]
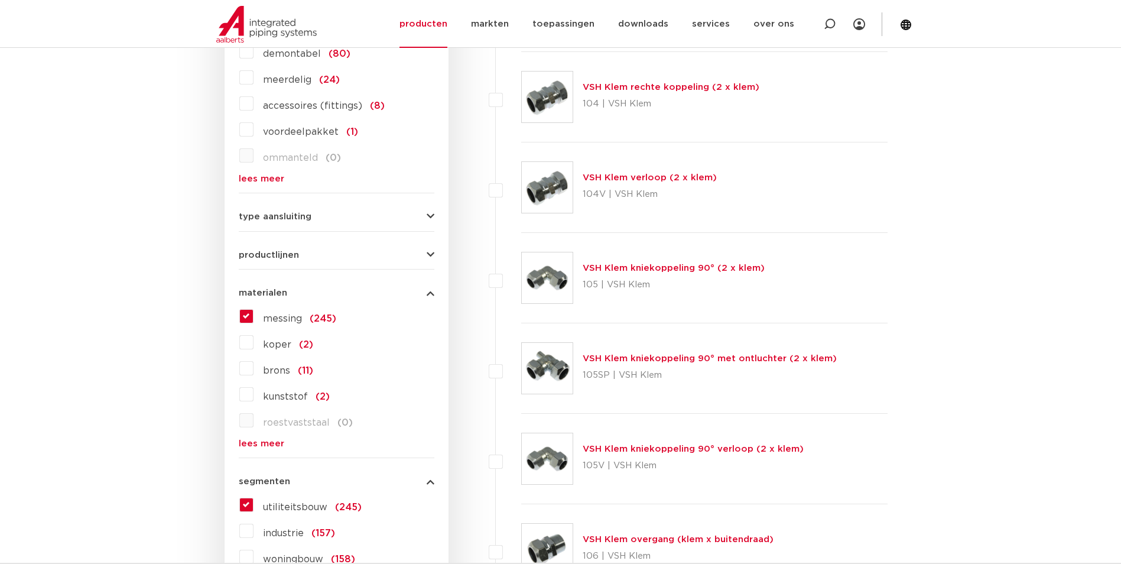
click at [300, 258] on button "productlijnen" at bounding box center [337, 255] width 196 height 9
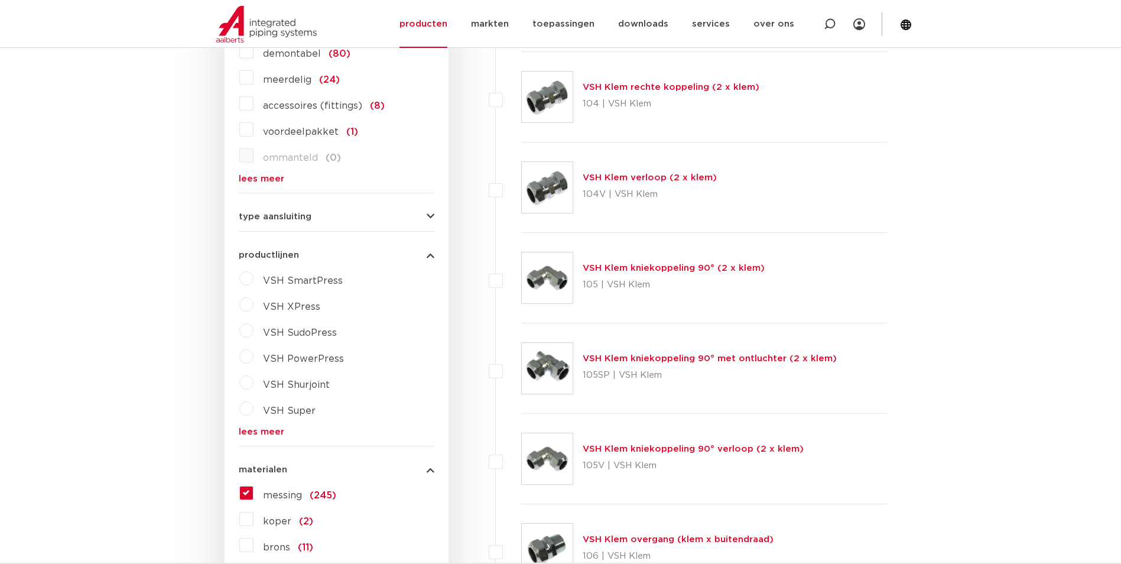
click at [346, 213] on button "type aansluiting" at bounding box center [337, 216] width 196 height 9
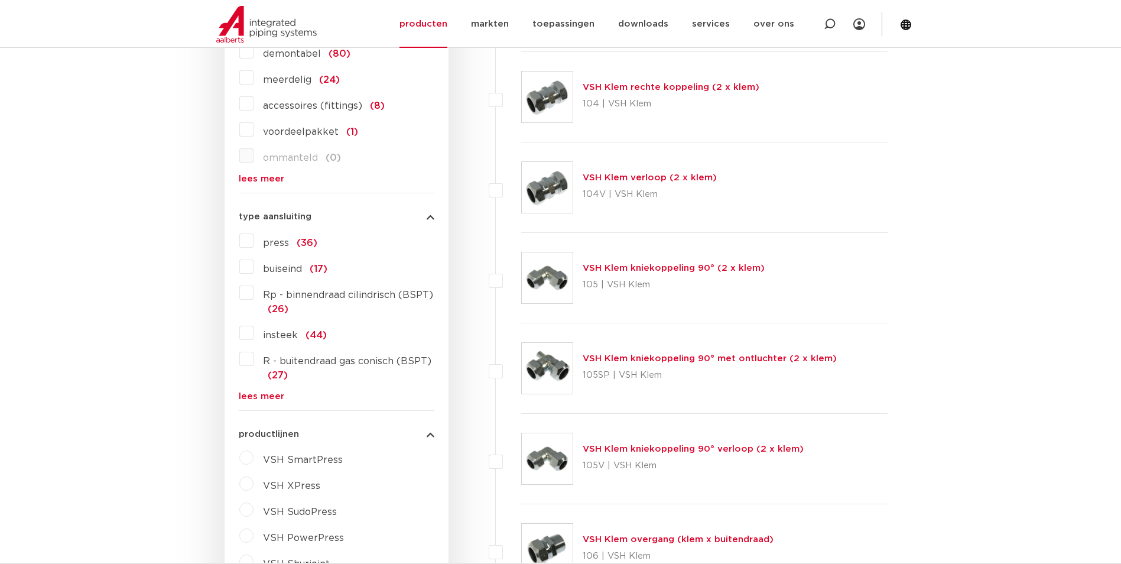
click at [273, 394] on link "lees meer" at bounding box center [337, 396] width 196 height 9
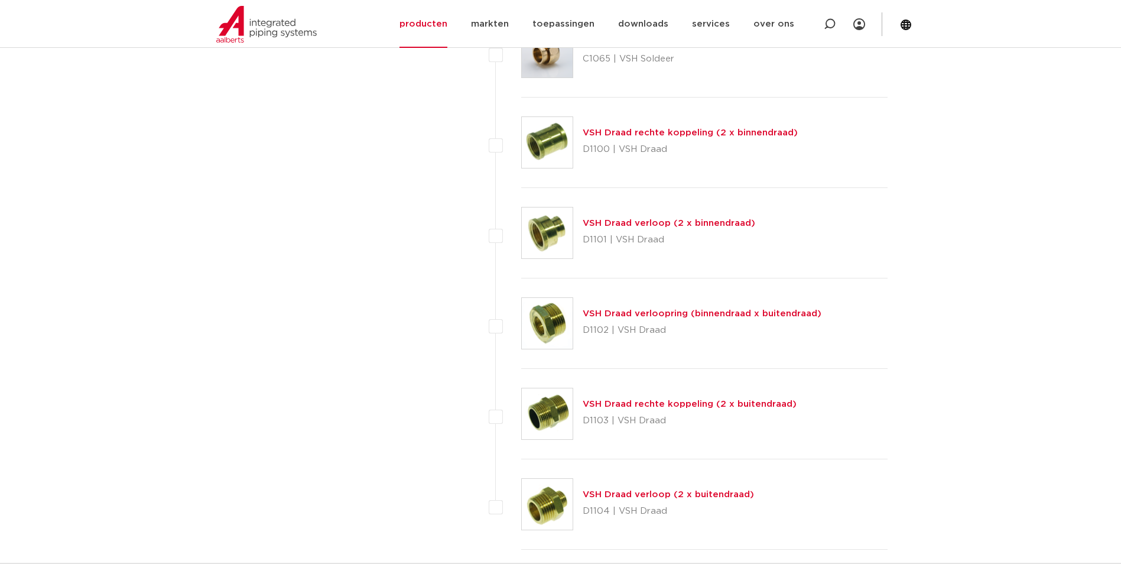
scroll to position [5177, 0]
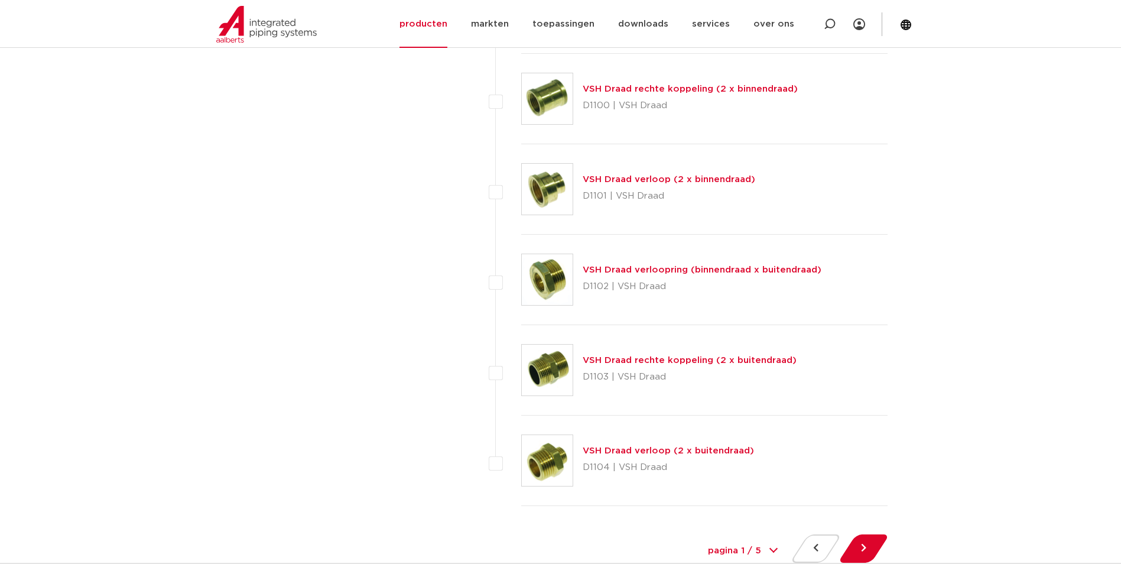
click at [746, 361] on link "VSH Draad rechte koppeling (2 x buitendraad)" at bounding box center [690, 360] width 214 height 9
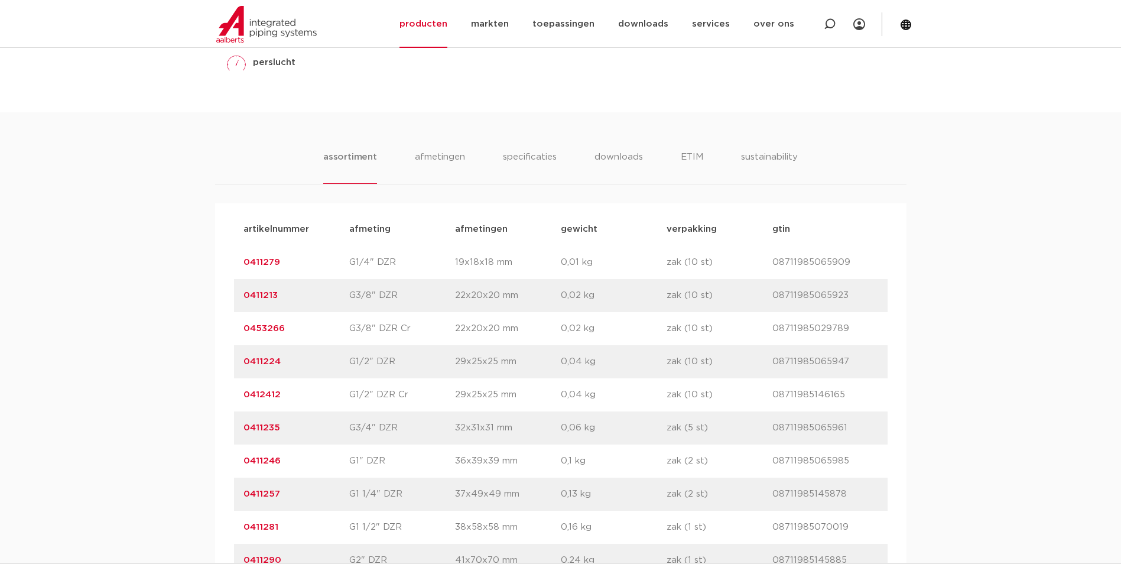
scroll to position [650, 0]
drag, startPoint x: 283, startPoint y: 359, endPoint x: 213, endPoint y: 362, distance: 69.8
click at [213, 362] on div "assortiment [GEOGRAPHIC_DATA] specificaties downloads ETIM sustainability assor…" at bounding box center [560, 348] width 1121 height 474
copy link "0411224"
